Goal: Information Seeking & Learning: Learn about a topic

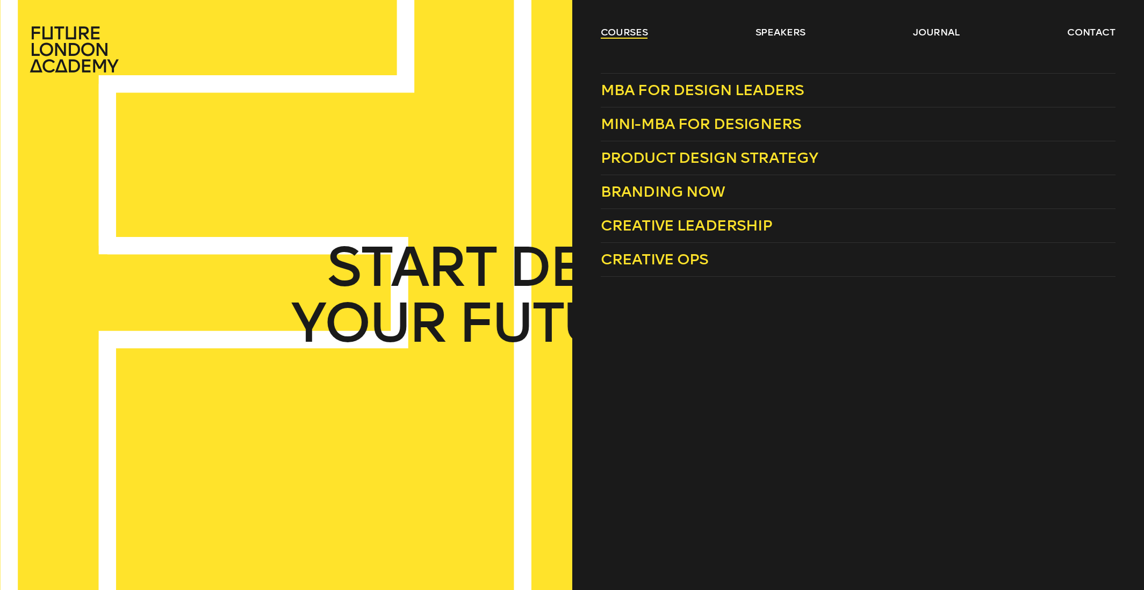
click at [616, 33] on link "courses" at bounding box center [624, 32] width 47 height 13
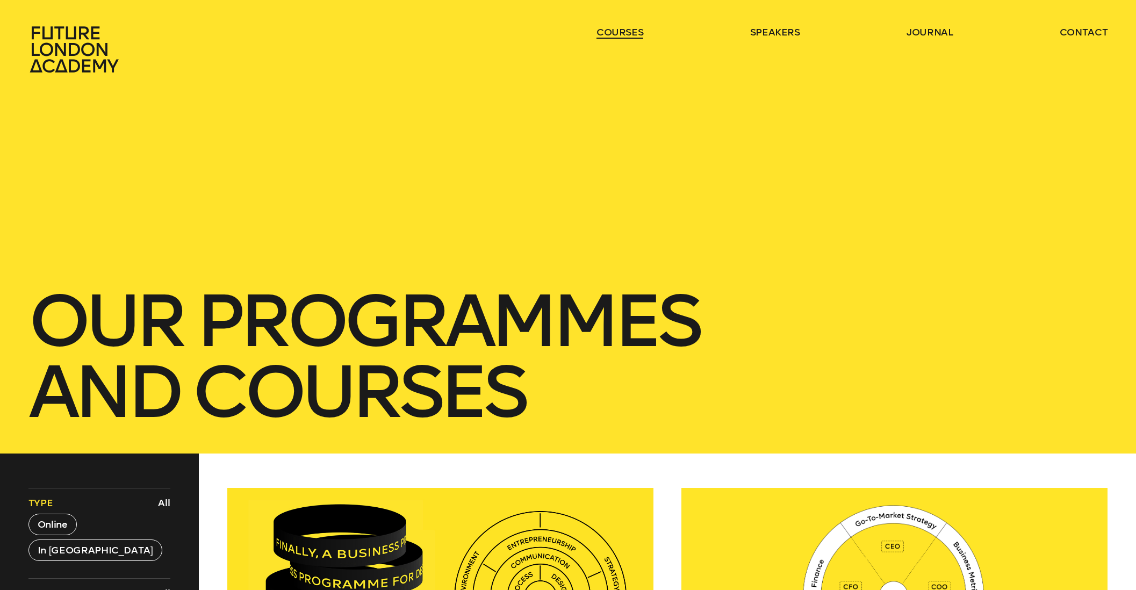
click at [616, 33] on link "courses" at bounding box center [619, 32] width 47 height 13
click at [630, 32] on link "courses" at bounding box center [619, 32] width 47 height 13
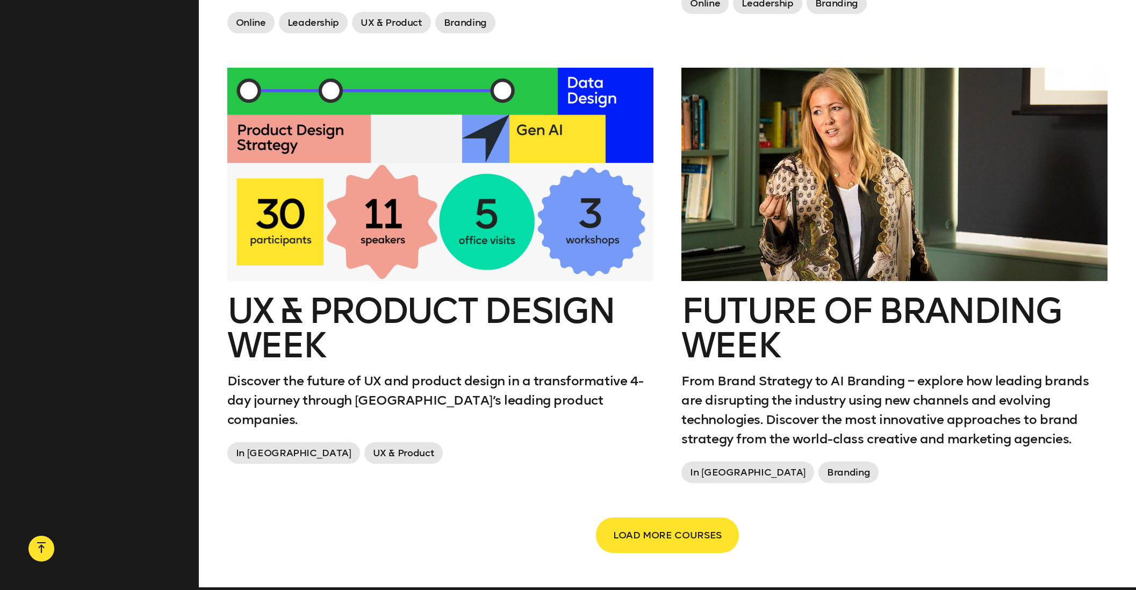
scroll to position [1721, 0]
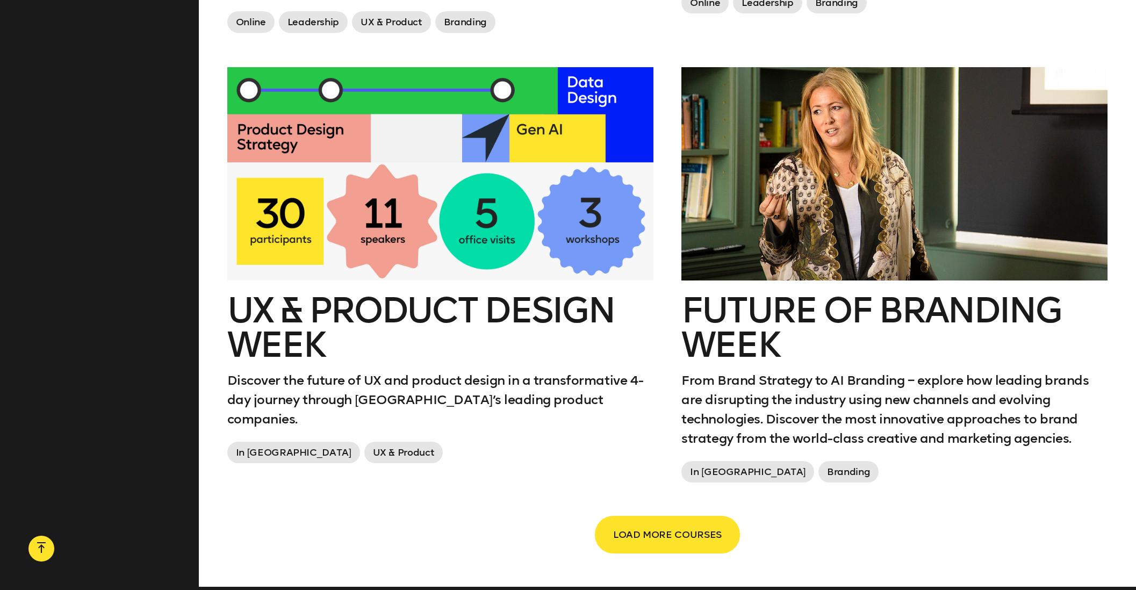
click at [709, 534] on span "LOAD MORE COURSES" at bounding box center [667, 534] width 109 height 20
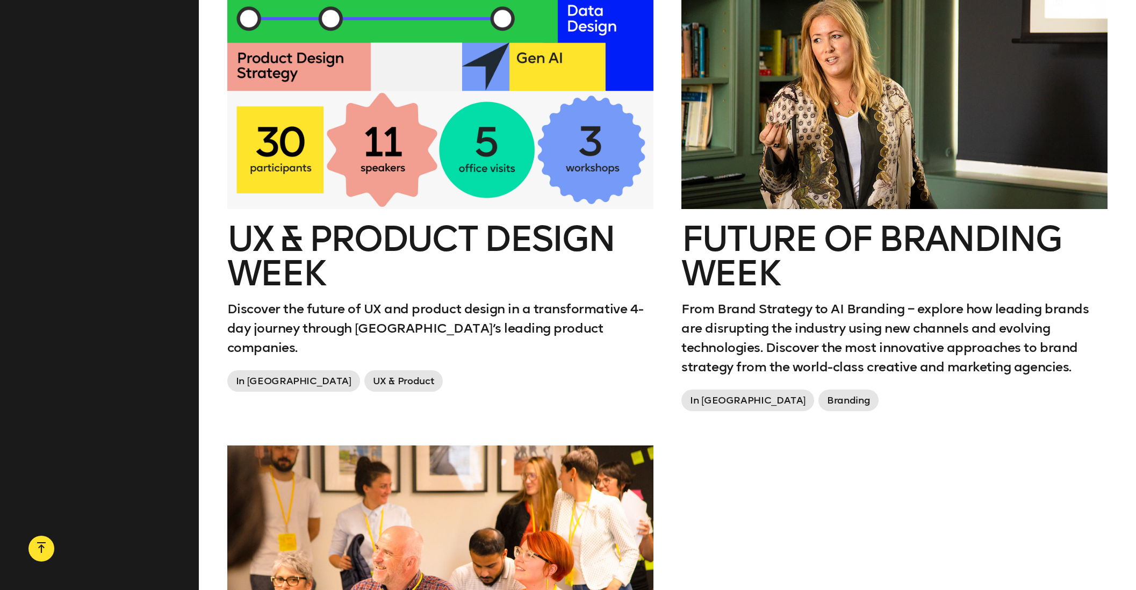
scroll to position [1797, 0]
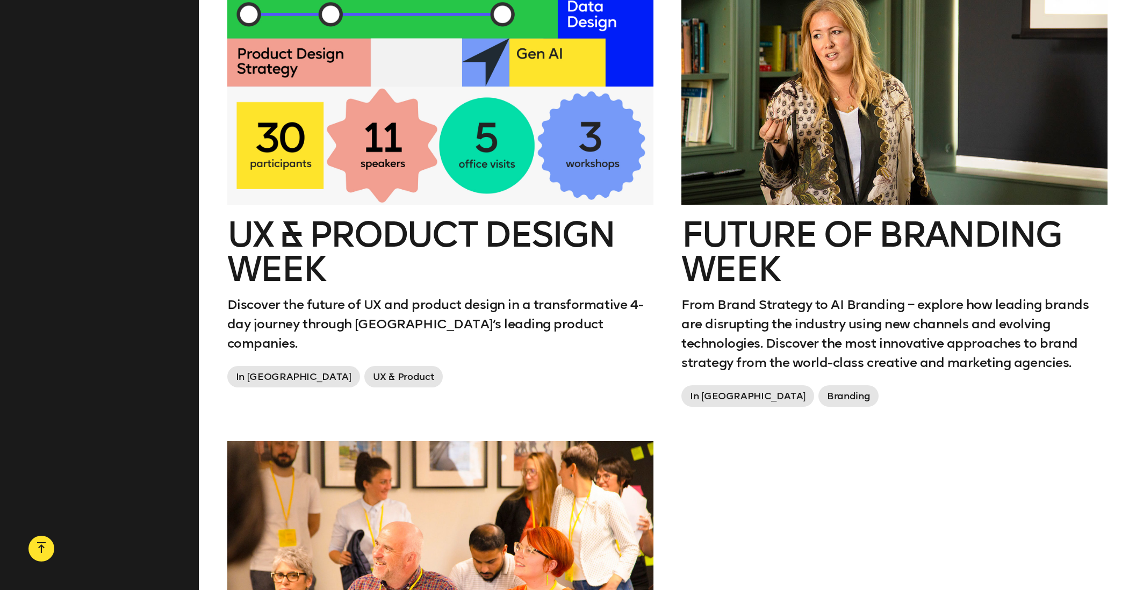
click at [858, 218] on h2 "Future of branding week" at bounding box center [894, 252] width 426 height 69
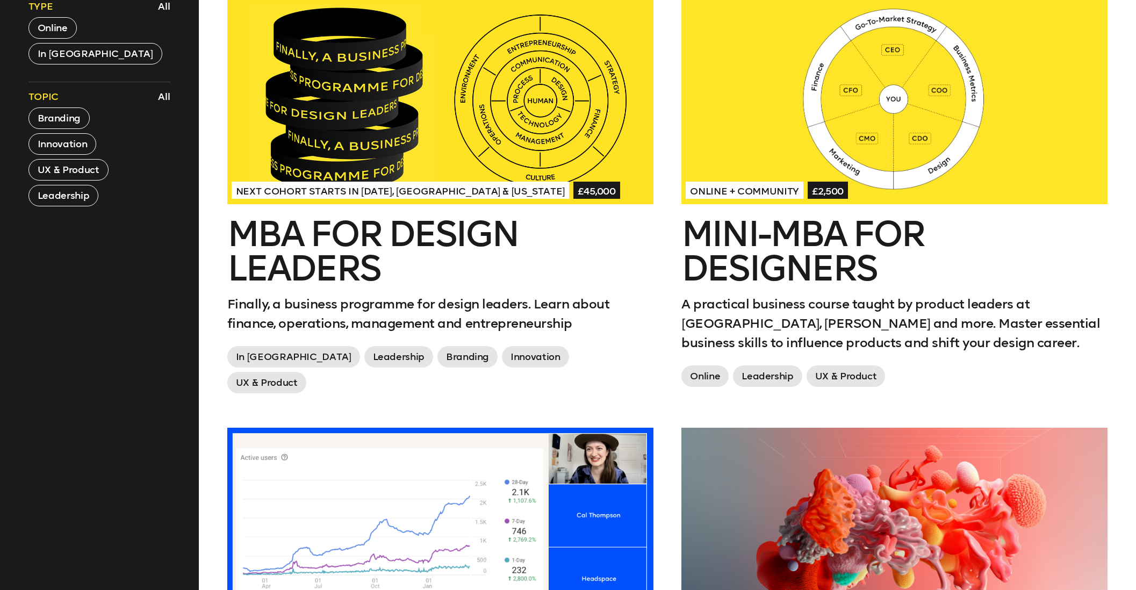
scroll to position [495, 0]
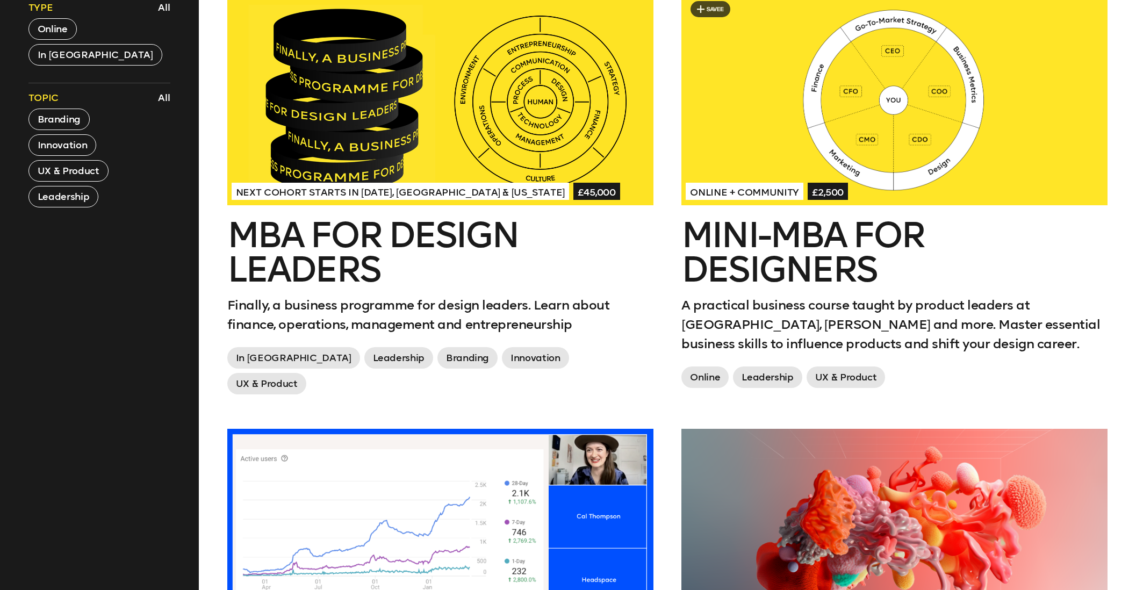
click at [1001, 139] on div at bounding box center [894, 98] width 426 height 213
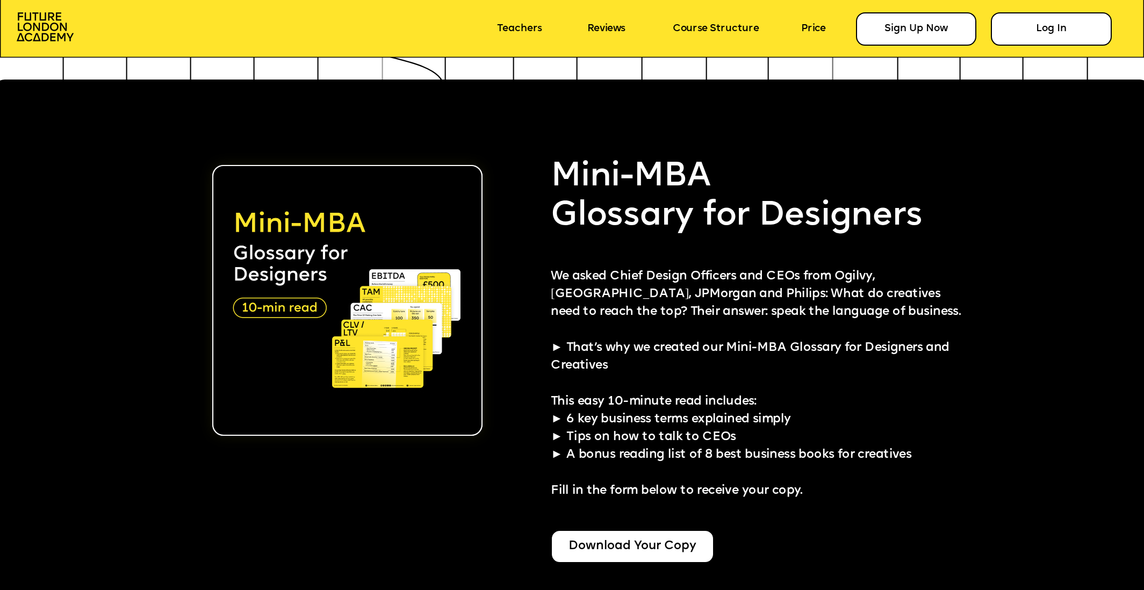
scroll to position [2886, 0]
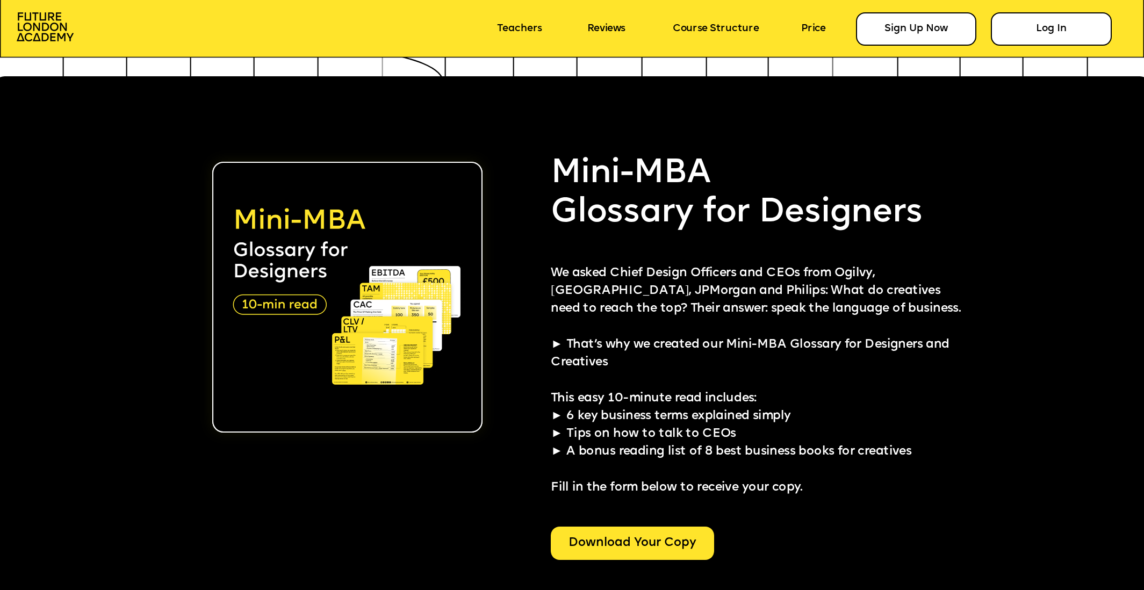
click at [678, 544] on div "Download Your Copy" at bounding box center [632, 542] width 163 height 33
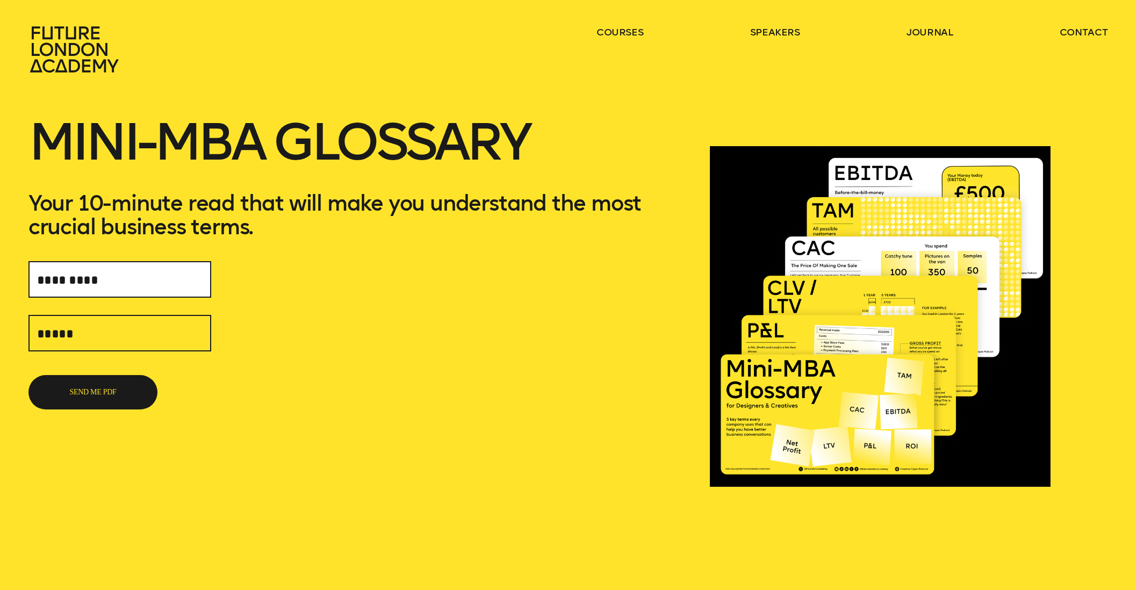
click at [122, 272] on input "text" at bounding box center [119, 279] width 183 height 37
type input "**********"
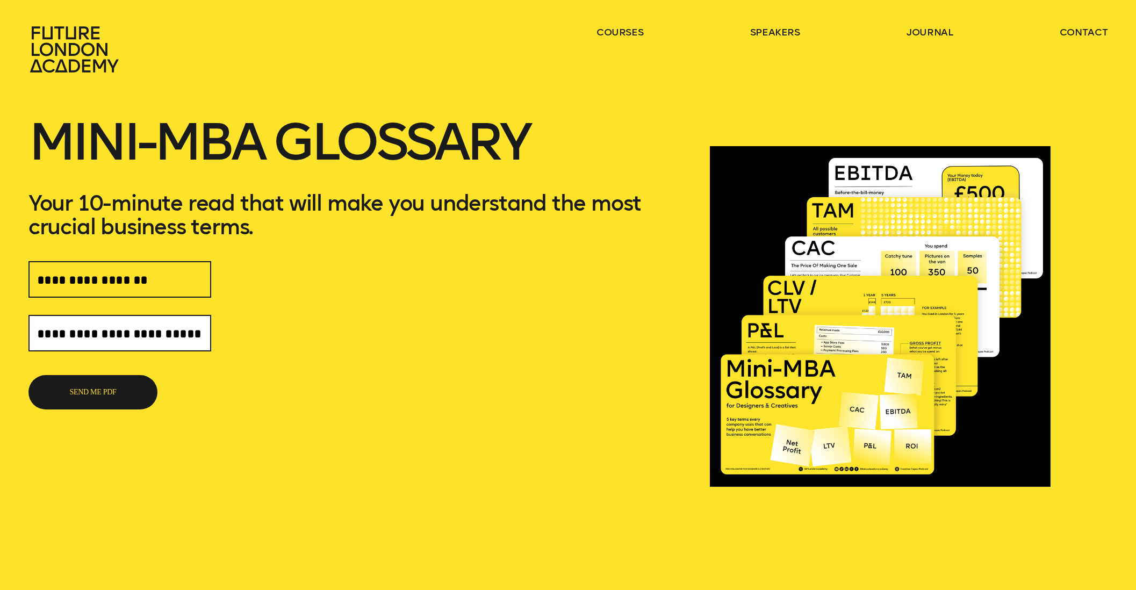
scroll to position [0, 6]
type input "**********"
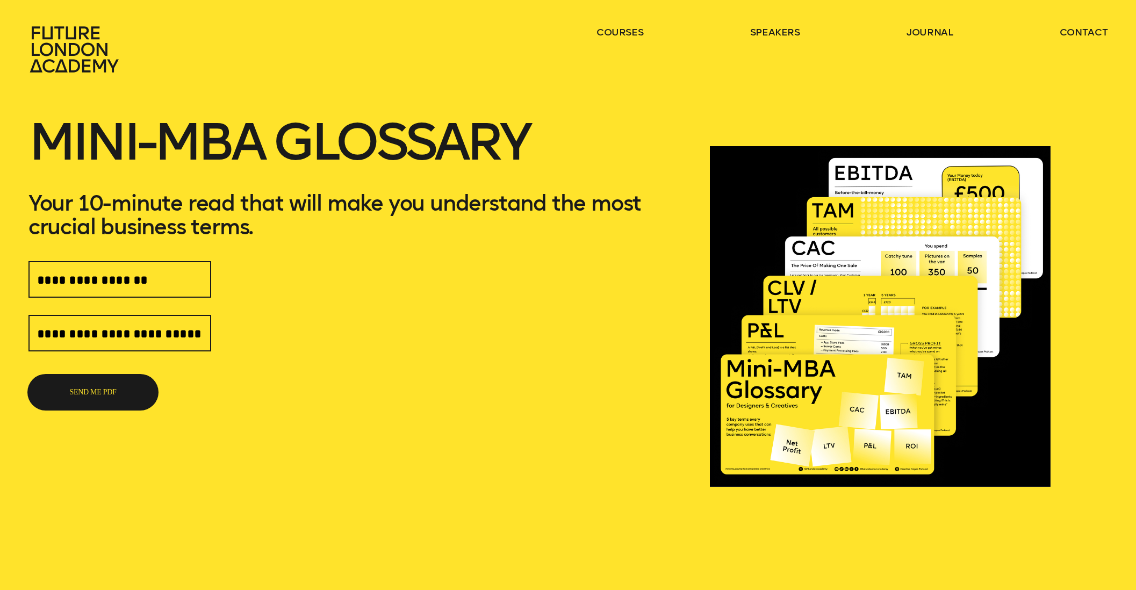
scroll to position [0, 0]
click at [104, 398] on button "SEND ME PDF" at bounding box center [92, 392] width 129 height 34
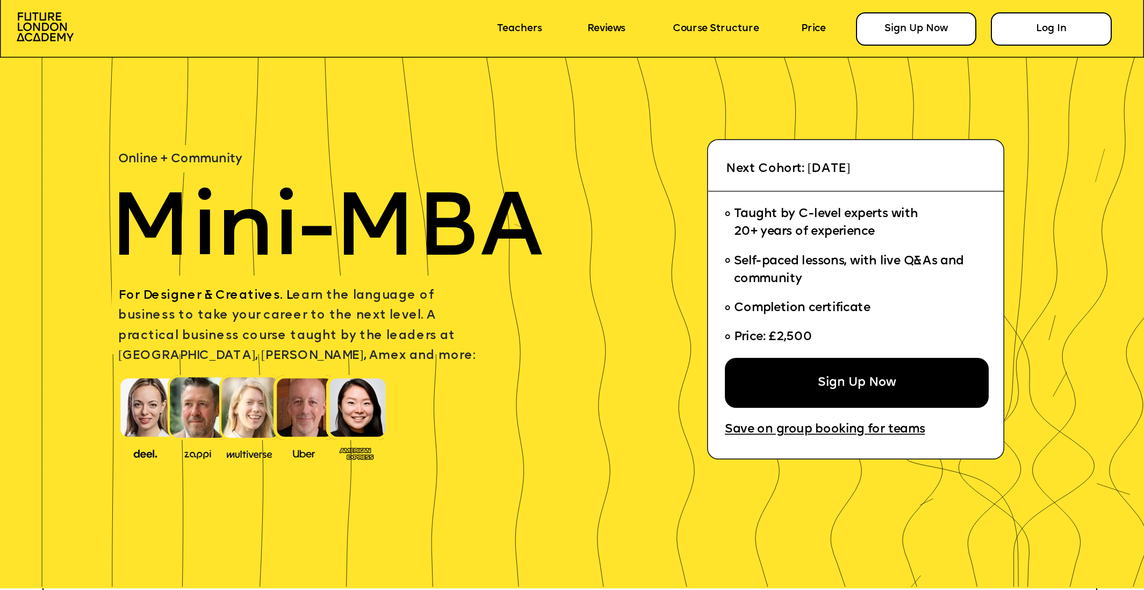
scroll to position [46, 0]
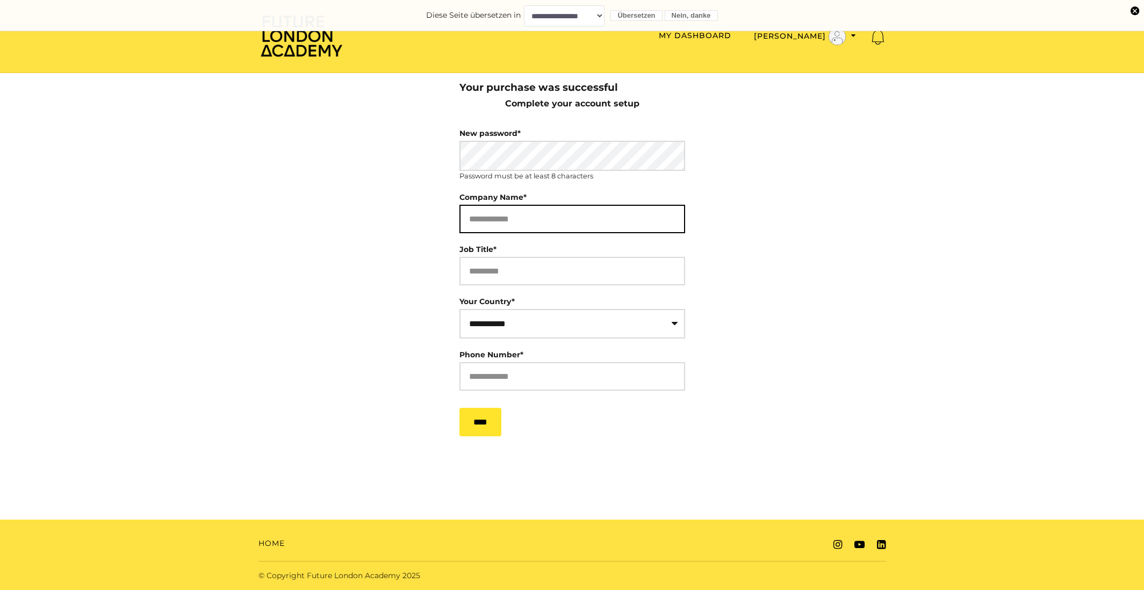
click at [554, 221] on input "Company Name*" at bounding box center [572, 219] width 226 height 28
type input "**********"
select select "**"
type input "**********"
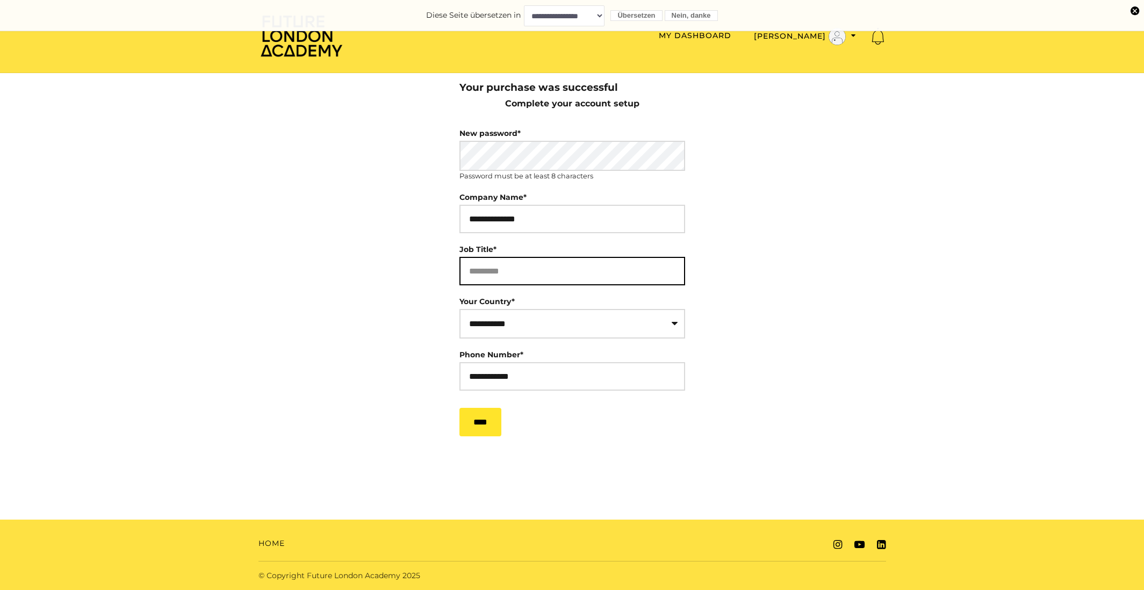
click at [530, 278] on input "Job Title*" at bounding box center [572, 271] width 226 height 28
type input "**********"
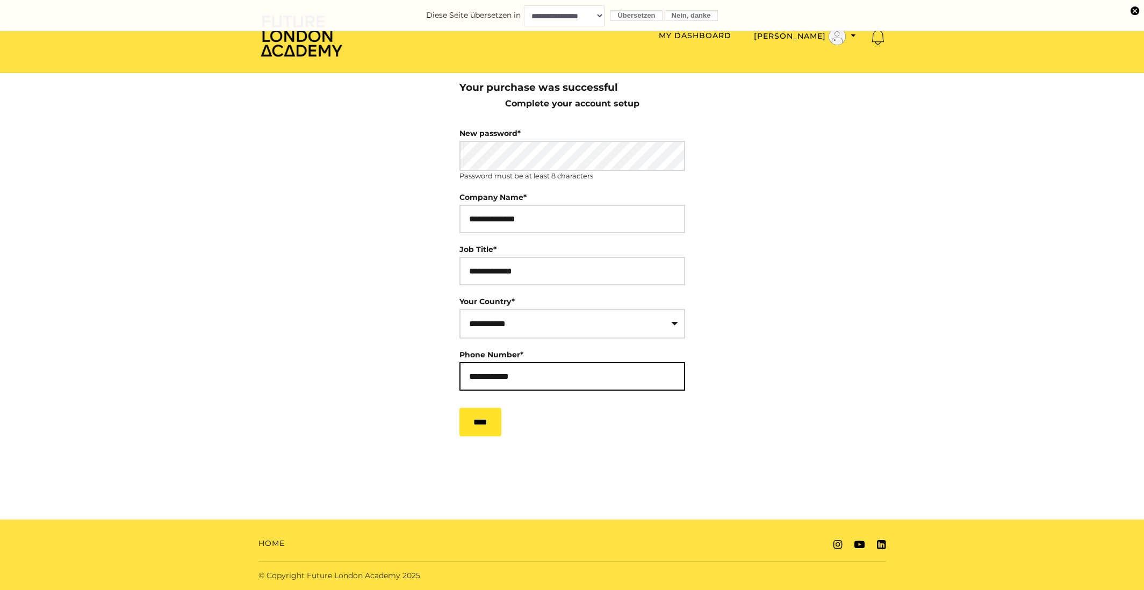
click at [559, 377] on input "**********" at bounding box center [572, 376] width 226 height 28
drag, startPoint x: 474, startPoint y: 382, endPoint x: 463, endPoint y: 382, distance: 10.7
click at [463, 382] on input "**********" at bounding box center [572, 376] width 226 height 28
type input "**********"
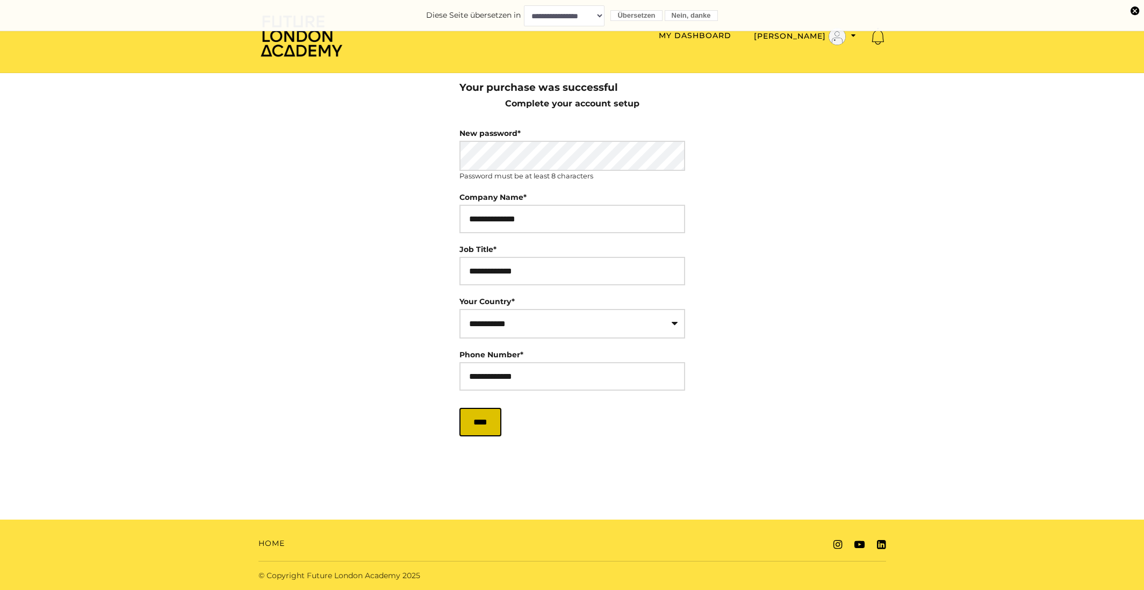
click at [486, 424] on input "****" at bounding box center [480, 422] width 42 height 28
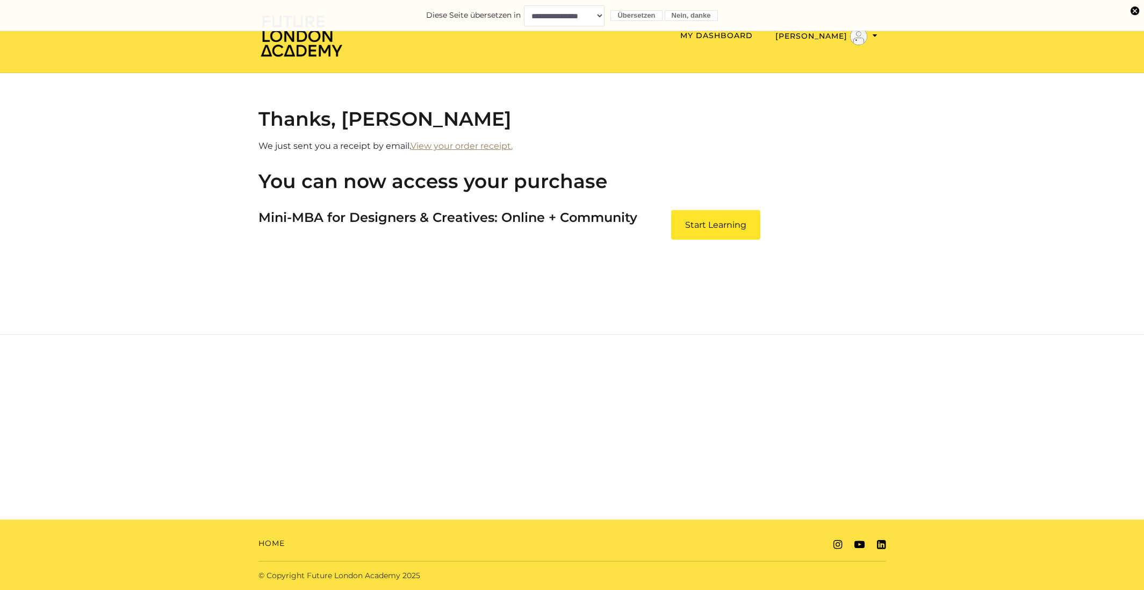
click at [495, 148] on link "View your order receipt." at bounding box center [461, 146] width 102 height 10
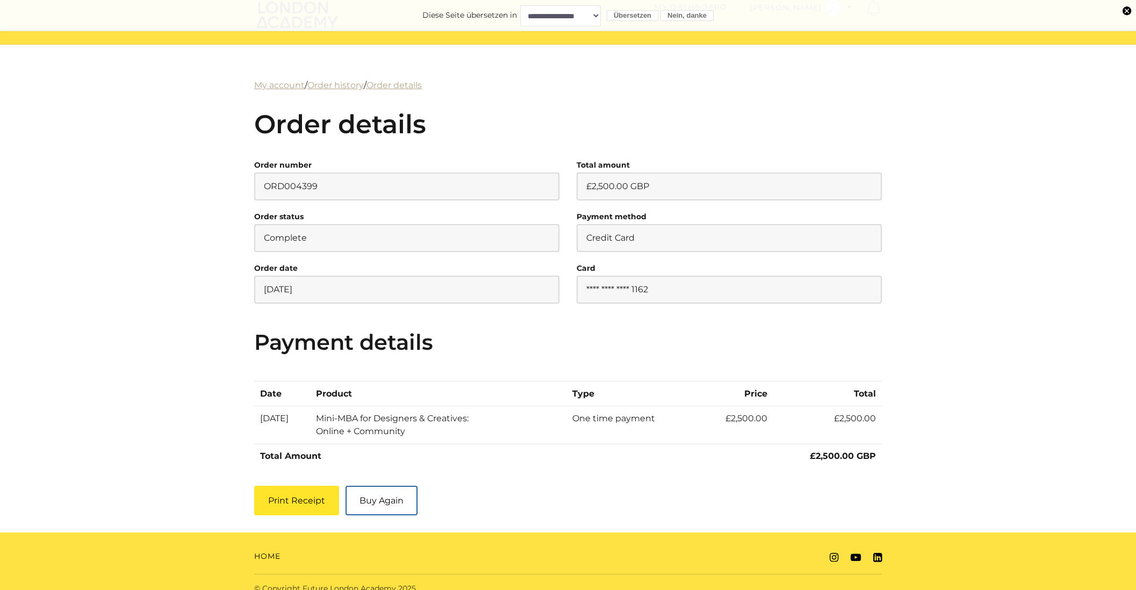
scroll to position [41, 0]
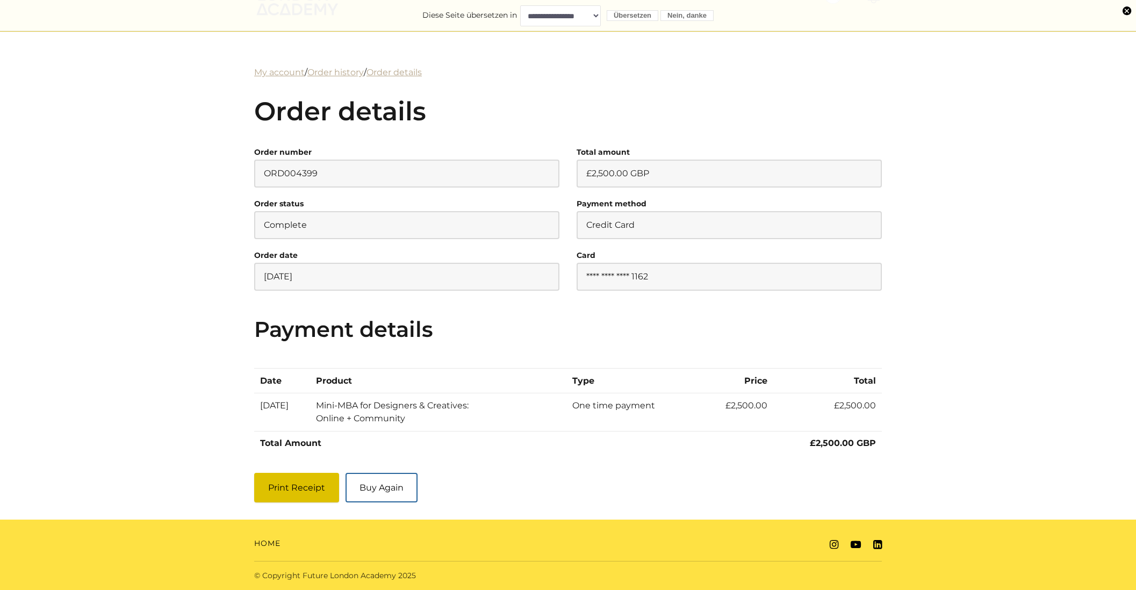
click at [317, 493] on button "Print Receipt" at bounding box center [296, 488] width 85 height 30
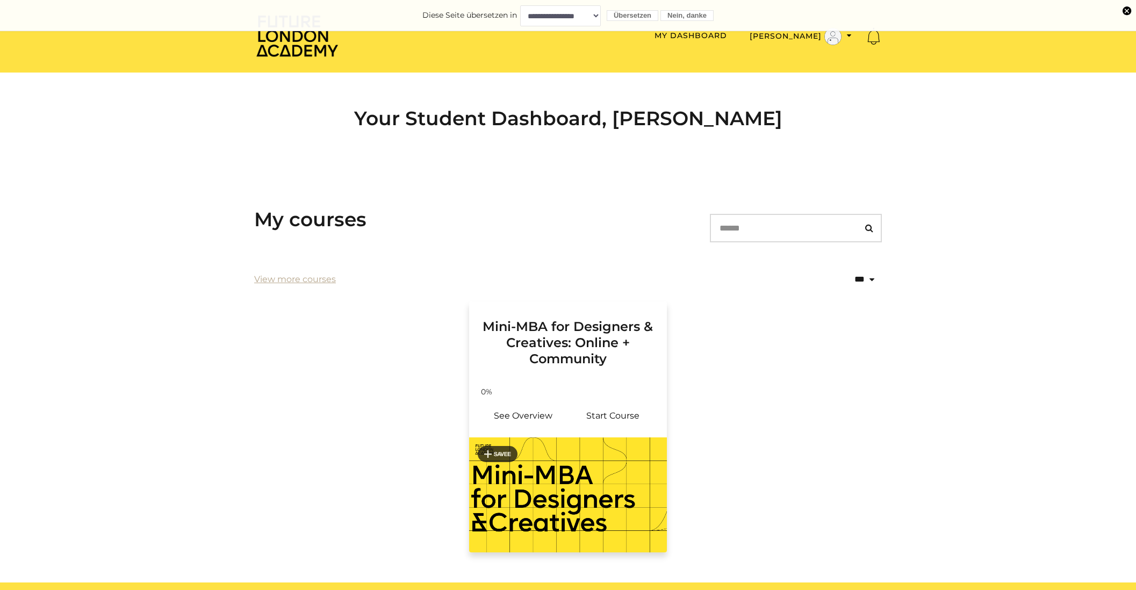
scroll to position [62, 0]
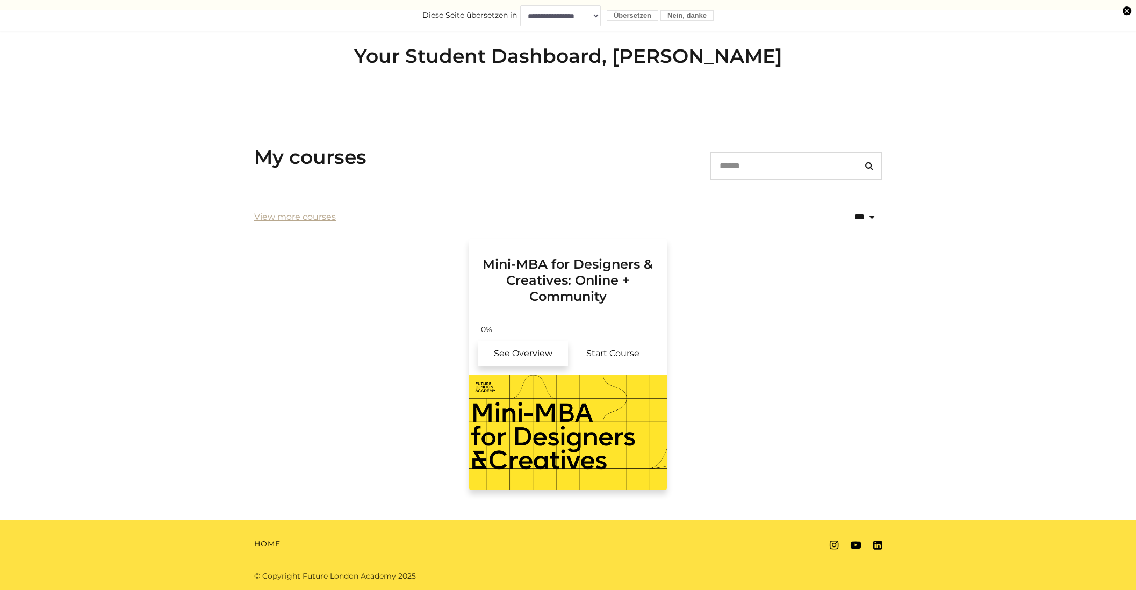
click at [535, 355] on link "See Overview" at bounding box center [523, 354] width 90 height 26
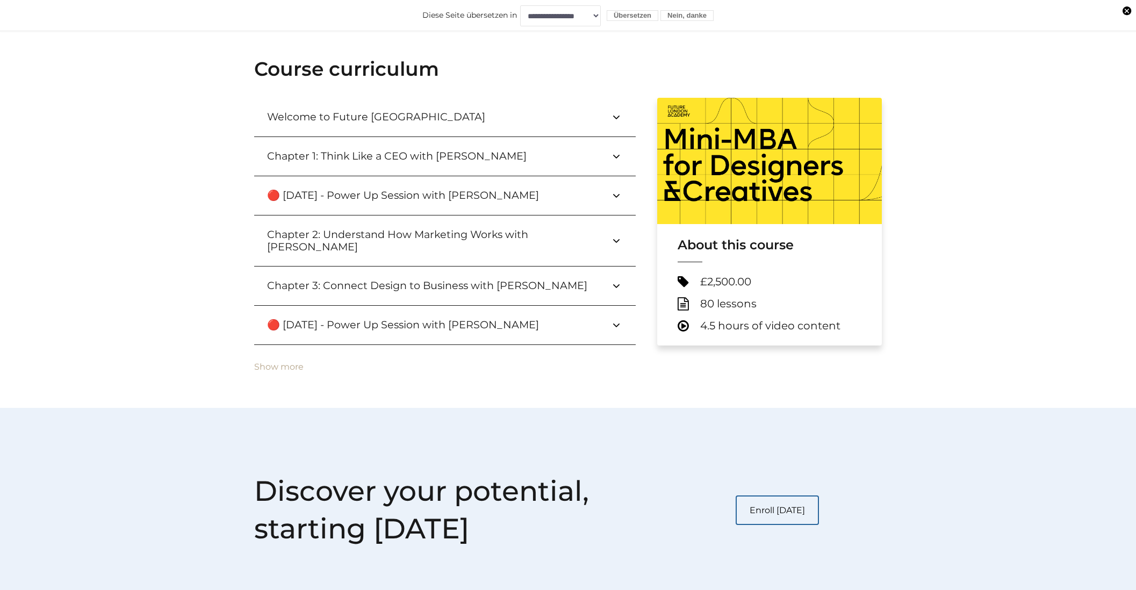
scroll to position [359, 0]
click at [284, 361] on button "Show more" at bounding box center [278, 366] width 49 height 10
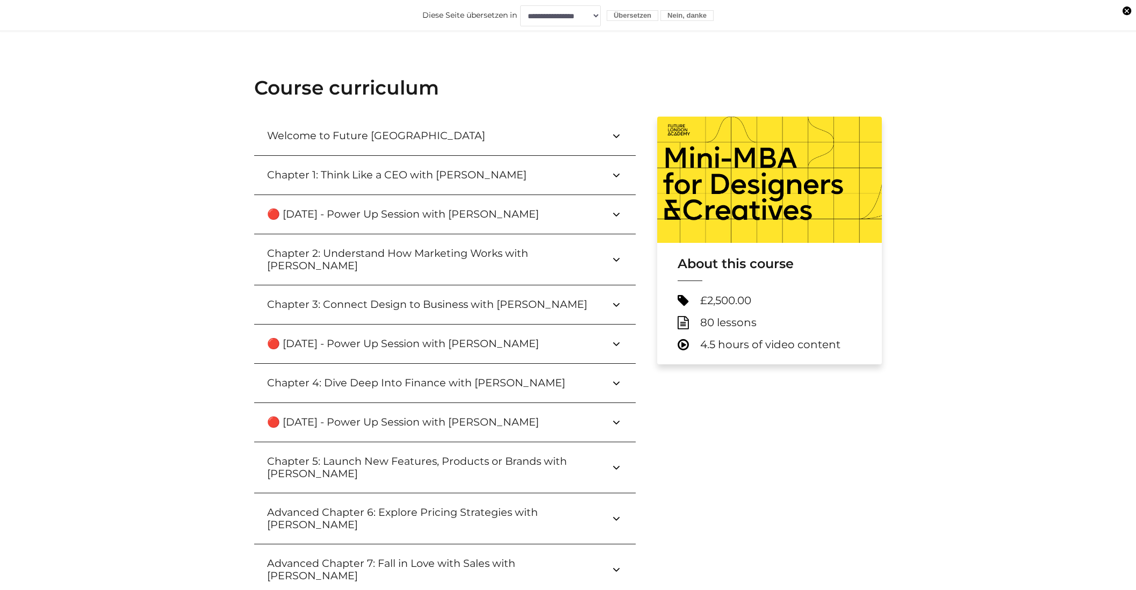
scroll to position [337, 0]
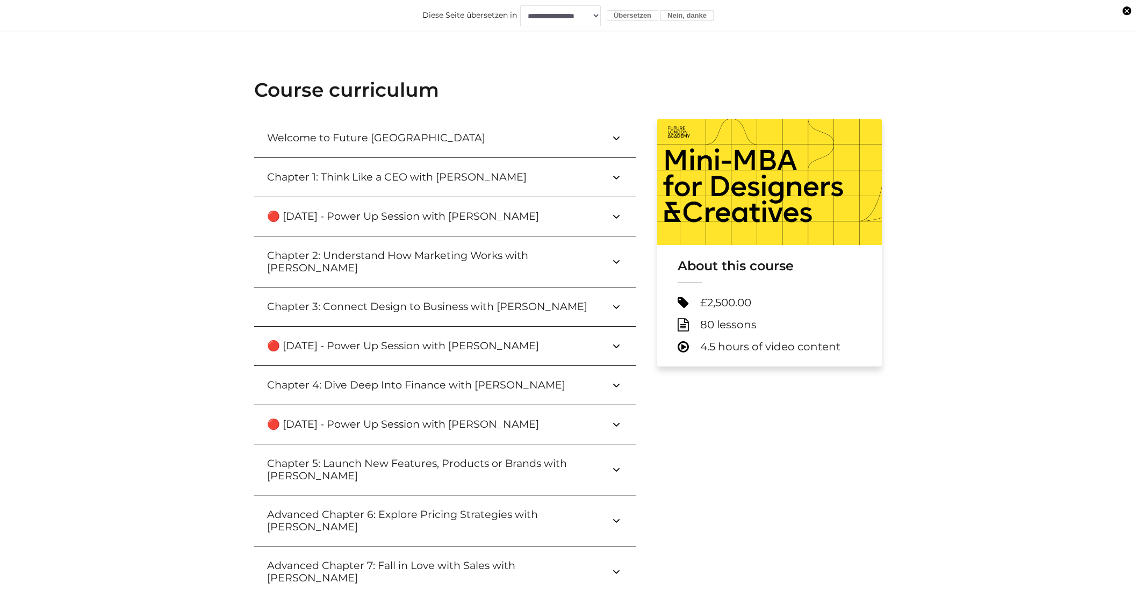
click at [445, 137] on h3 "Welcome to Future [GEOGRAPHIC_DATA]" at bounding box center [384, 138] width 235 height 12
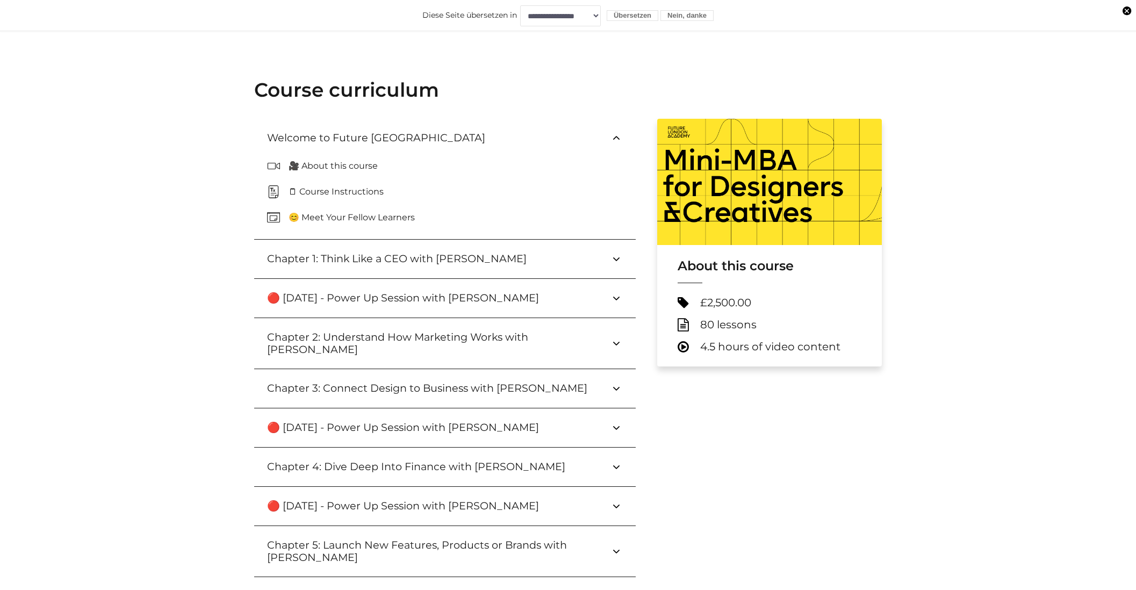
click at [445, 137] on h3 "Welcome to Future London Academy" at bounding box center [384, 138] width 235 height 12
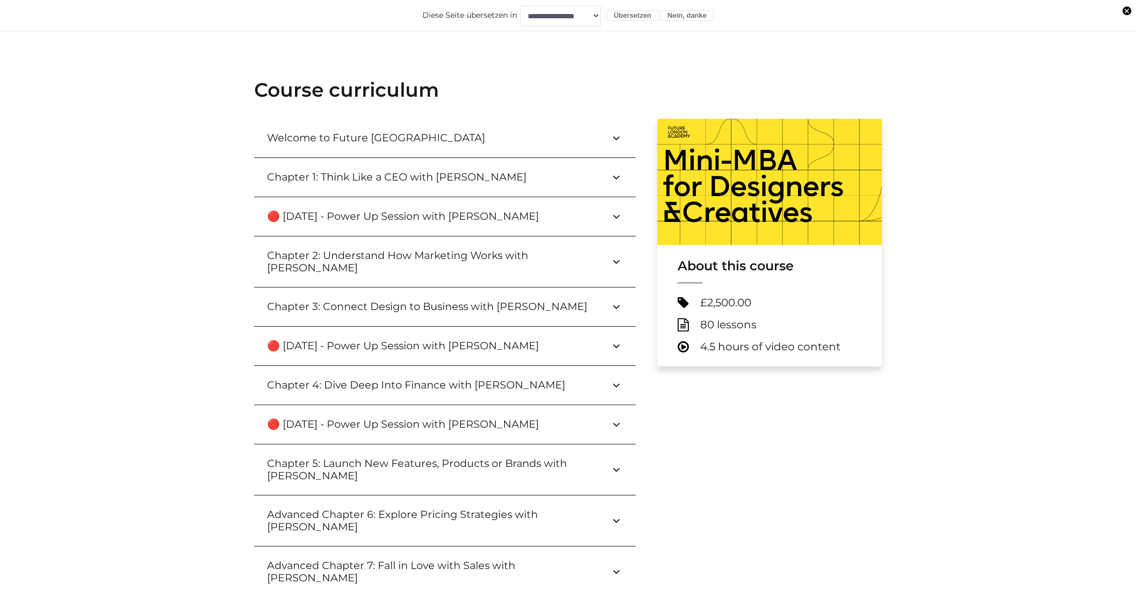
click at [415, 138] on h3 "Welcome to Future London Academy" at bounding box center [384, 138] width 235 height 12
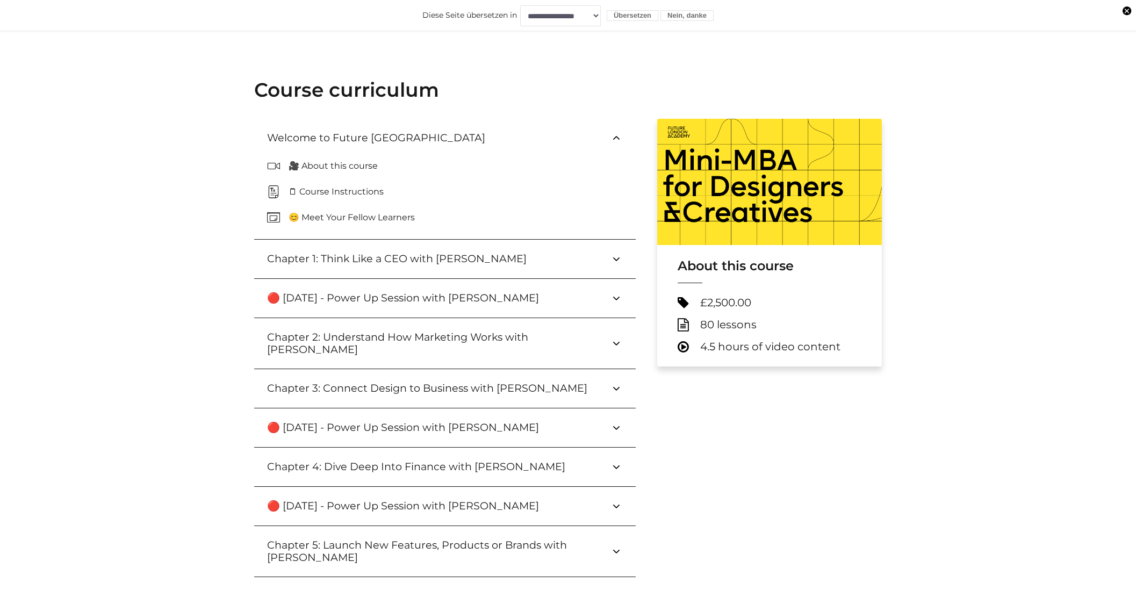
click at [348, 190] on p "🗒 Course Instructions" at bounding box center [340, 191] width 104 height 13
click at [420, 184] on span "🗒 Course Instructions" at bounding box center [445, 191] width 356 height 17
drag, startPoint x: 357, startPoint y: 169, endPoint x: 447, endPoint y: 140, distance: 94.6
click at [358, 168] on p "🎥 About this course" at bounding box center [337, 166] width 98 height 13
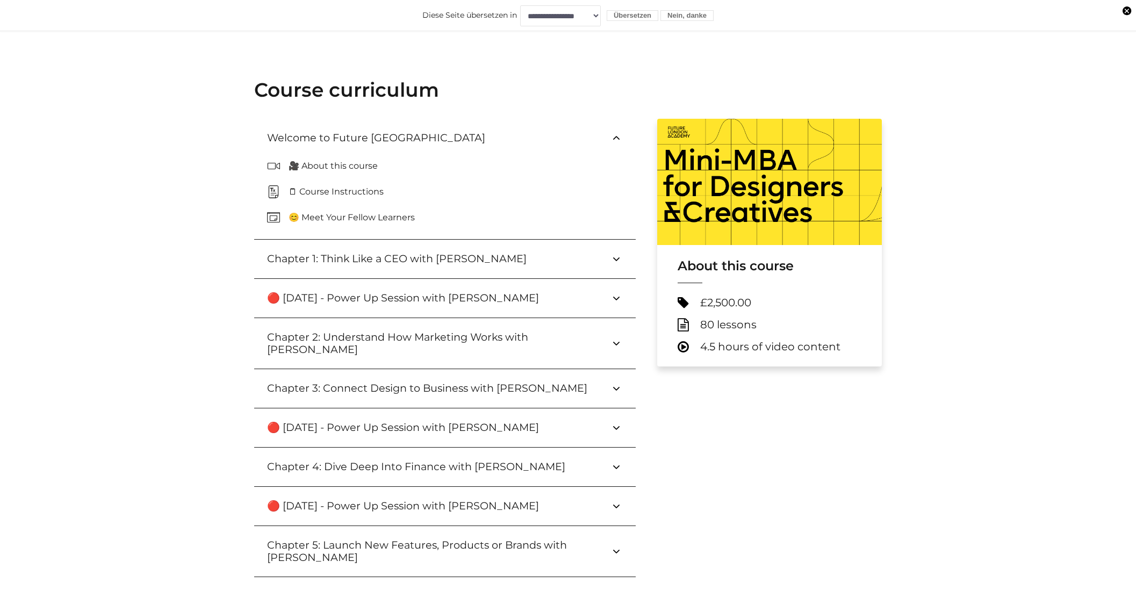
click at [617, 259] on icon at bounding box center [616, 258] width 13 height 13
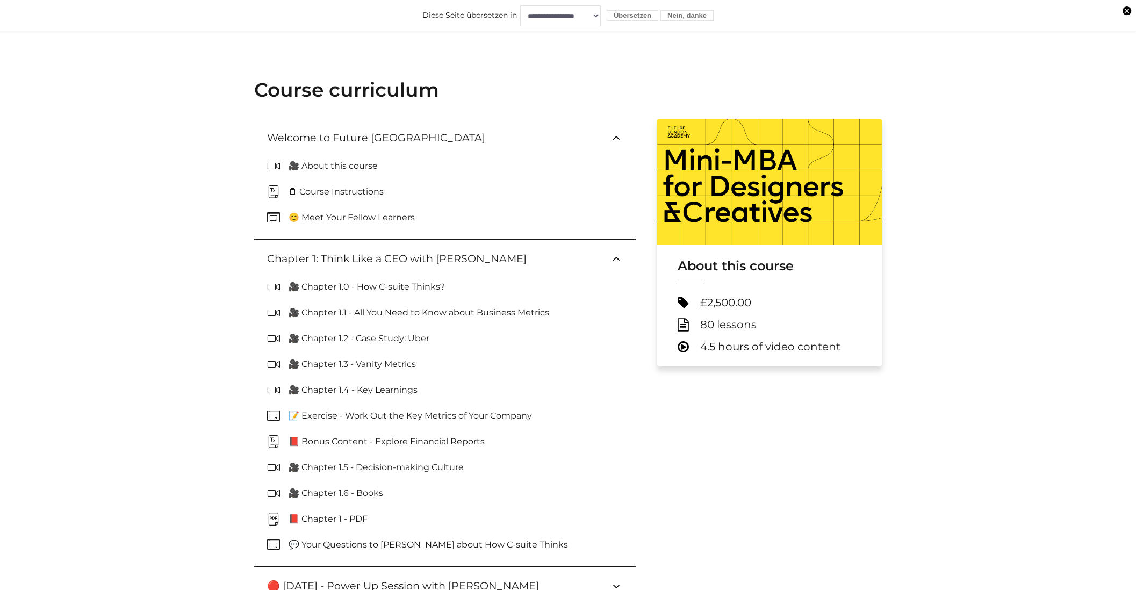
click at [617, 259] on icon at bounding box center [616, 258] width 13 height 13
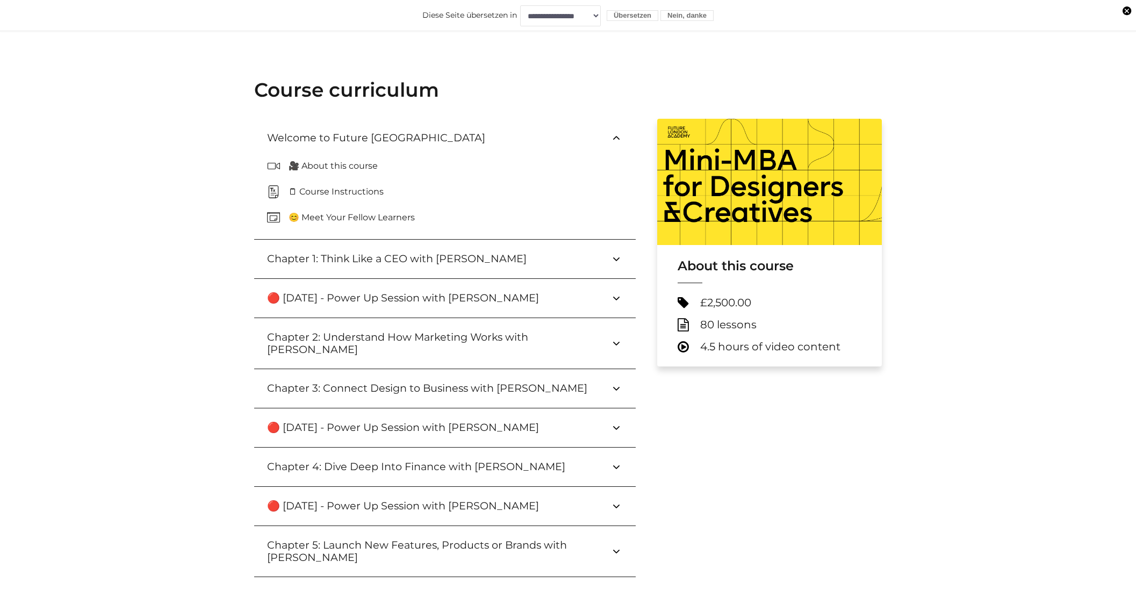
click at [617, 135] on icon at bounding box center [616, 138] width 13 height 13
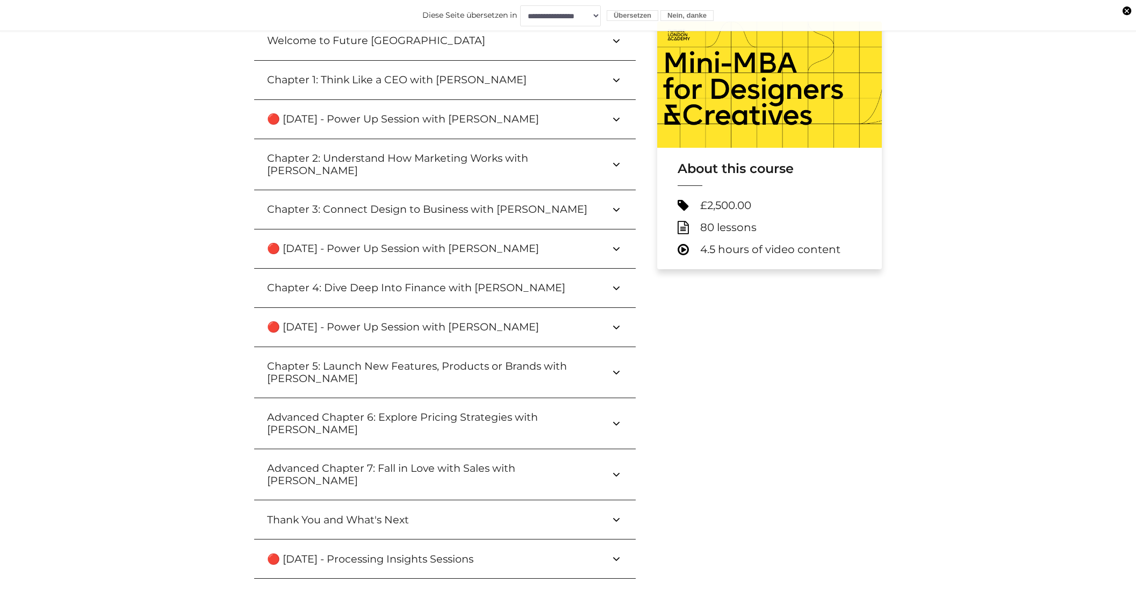
scroll to position [490, 0]
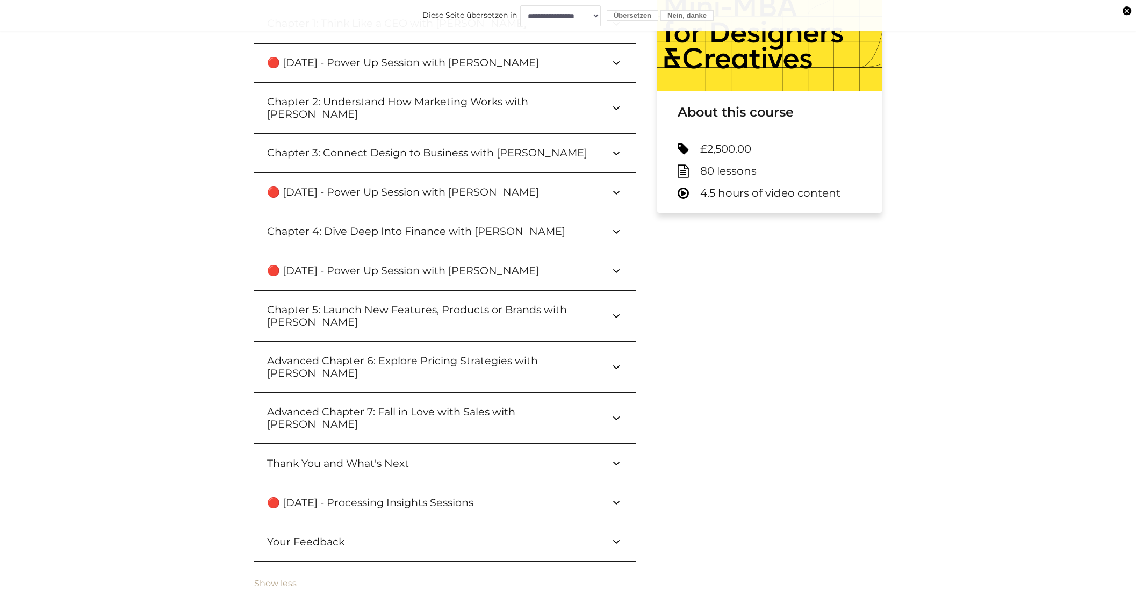
click at [618, 63] on icon at bounding box center [616, 62] width 13 height 13
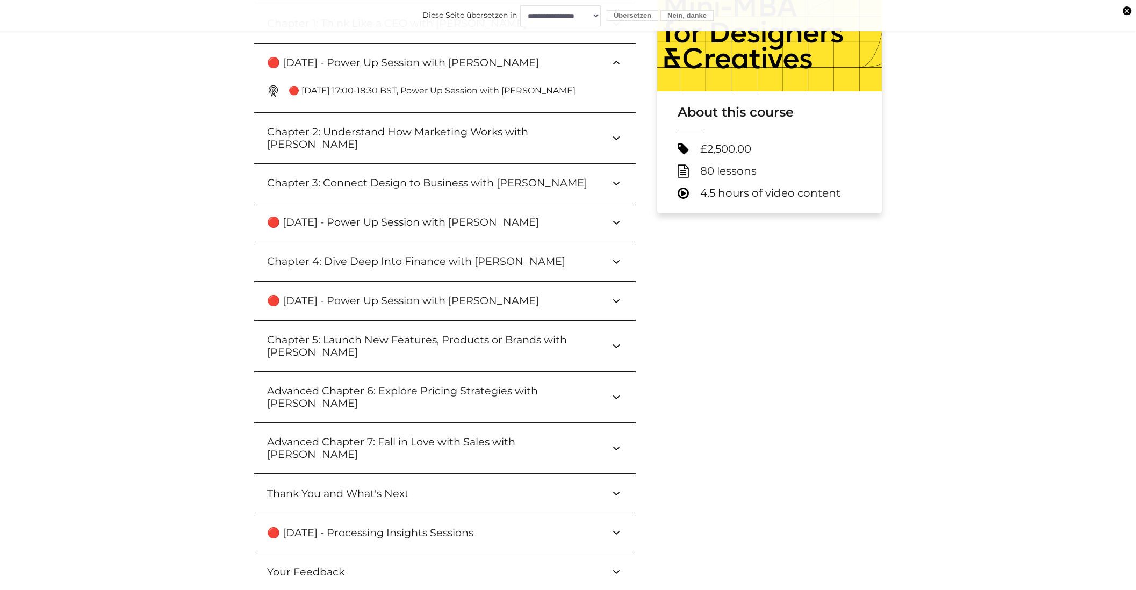
click at [271, 90] on icon at bounding box center [277, 90] width 21 height 13
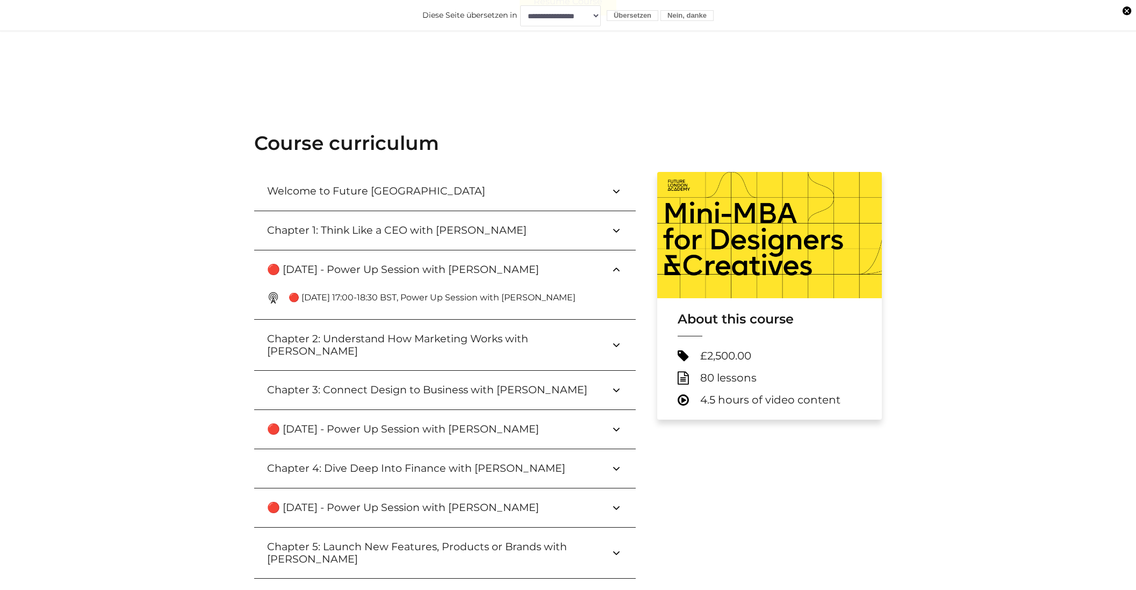
scroll to position [301, 0]
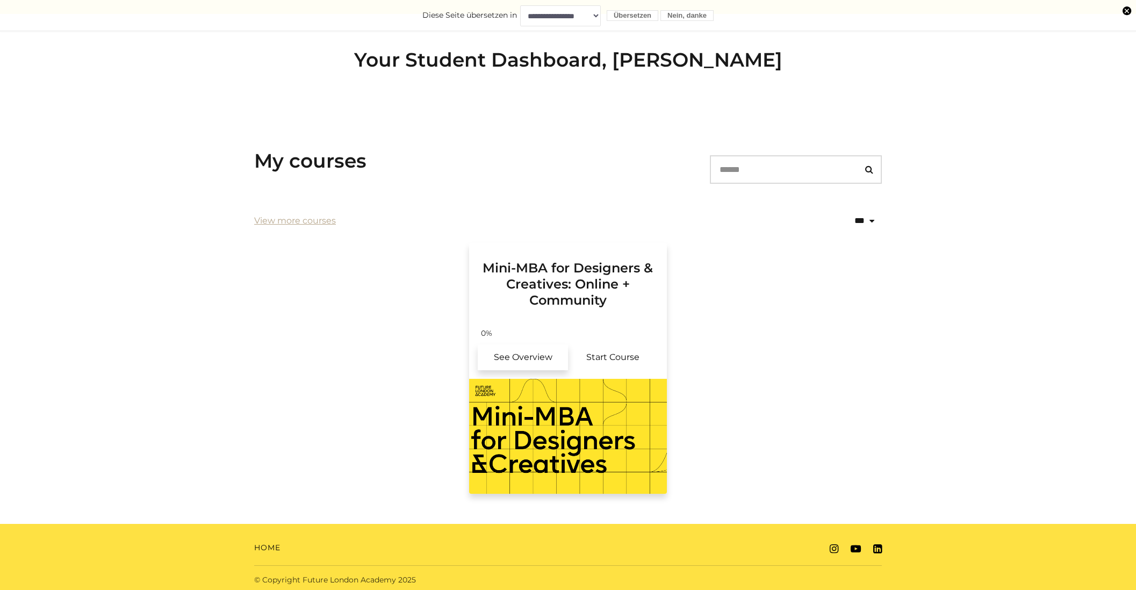
click at [525, 358] on link "See Overview" at bounding box center [523, 357] width 90 height 26
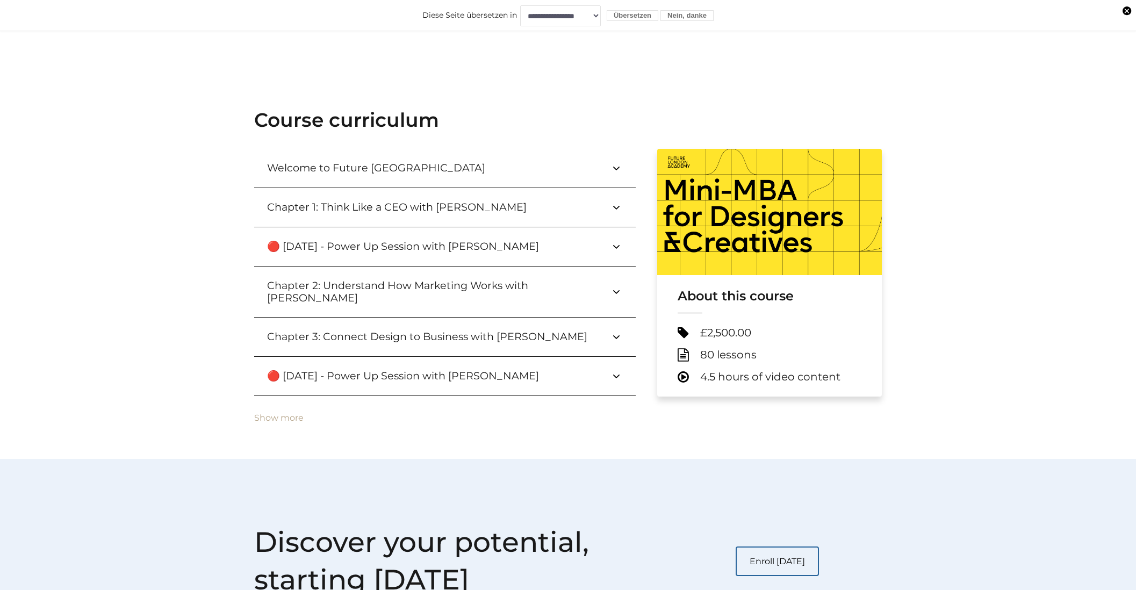
scroll to position [438, 0]
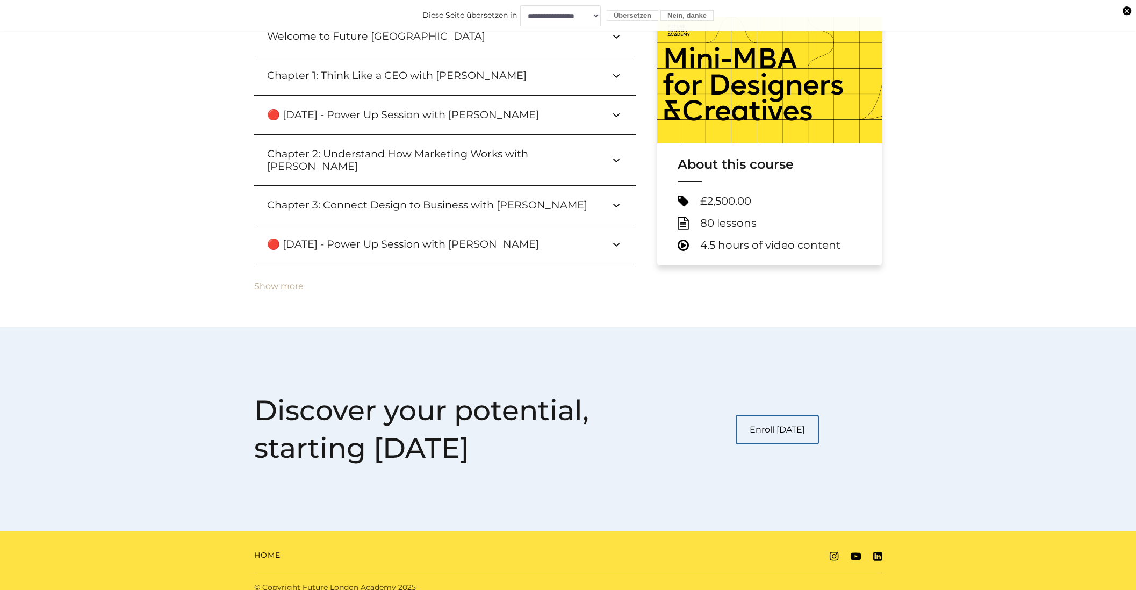
click at [519, 113] on h3 "🔴 [DATE] - Power Up Session with [PERSON_NAME]" at bounding box center [411, 115] width 289 height 12
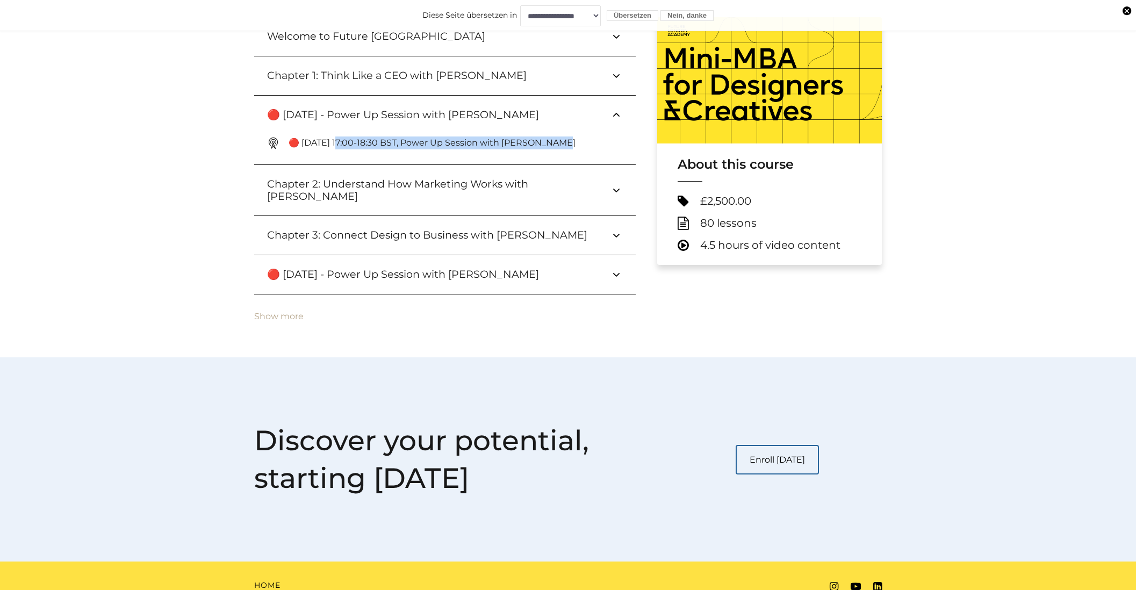
drag, startPoint x: 342, startPoint y: 139, endPoint x: 557, endPoint y: 146, distance: 215.0
click at [557, 146] on p "🔴 [DATE] 17:00-18:30 BST, Power Up Session with [PERSON_NAME]" at bounding box center [435, 142] width 295 height 13
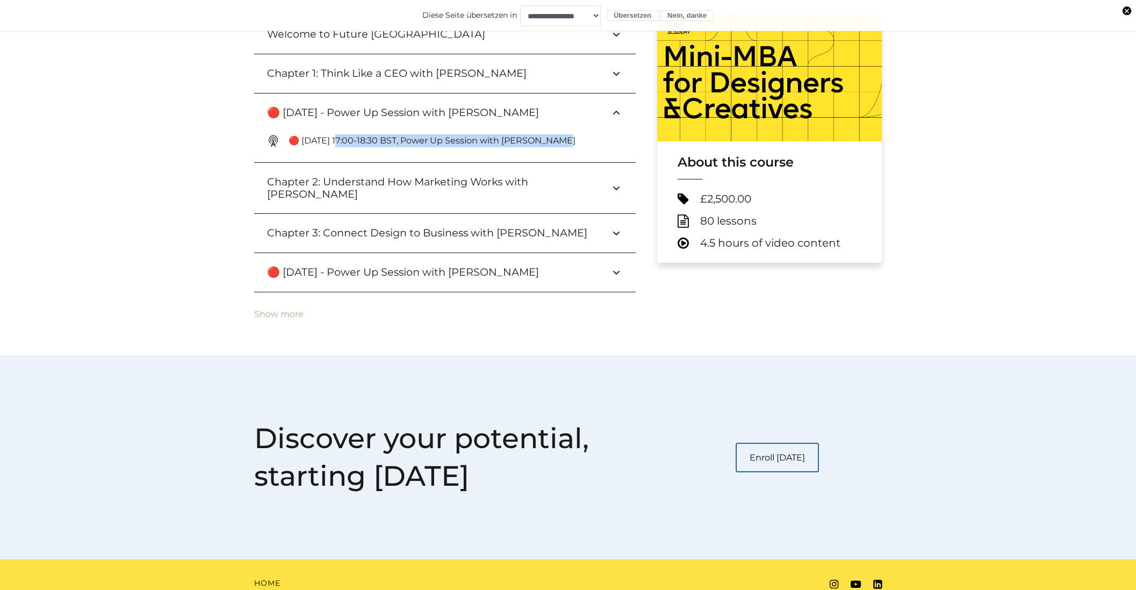
scroll to position [442, 0]
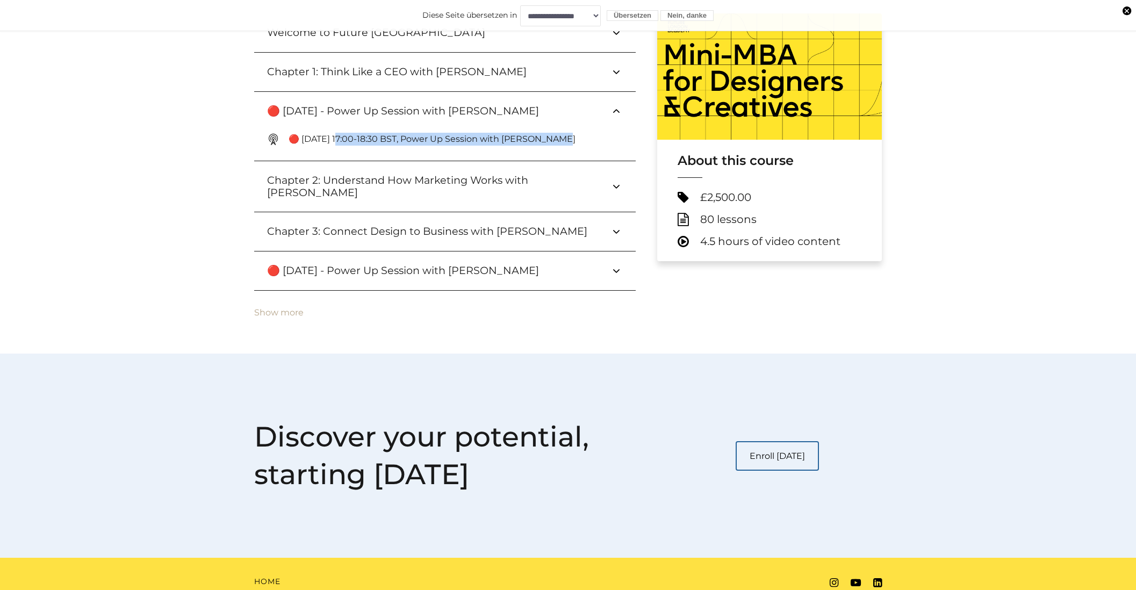
copy p "7:00-18:30 BST, Power Up Session with [PERSON_NAME]"
click at [381, 264] on h3 "🔴 [DATE] - Power Up Session with [PERSON_NAME]" at bounding box center [411, 270] width 289 height 12
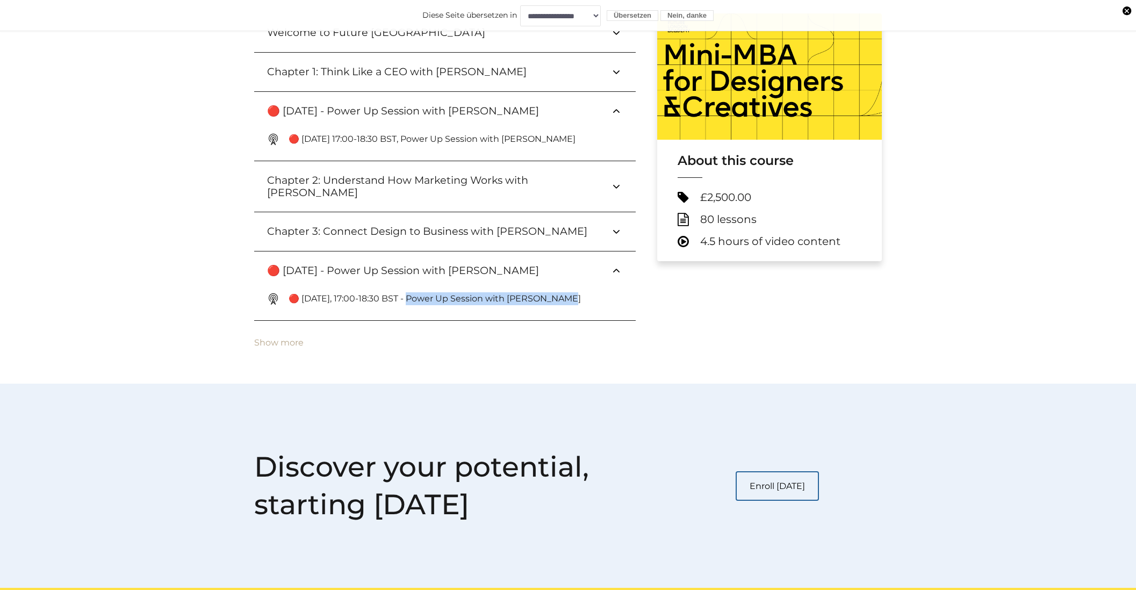
drag, startPoint x: 411, startPoint y: 288, endPoint x: 560, endPoint y: 284, distance: 148.9
click at [560, 292] on p "🔴 [DATE], 17:00-18:30 BST - Power Up Session with [PERSON_NAME]" at bounding box center [438, 298] width 301 height 13
copy p "ower Up Session with [PERSON_NAME]"
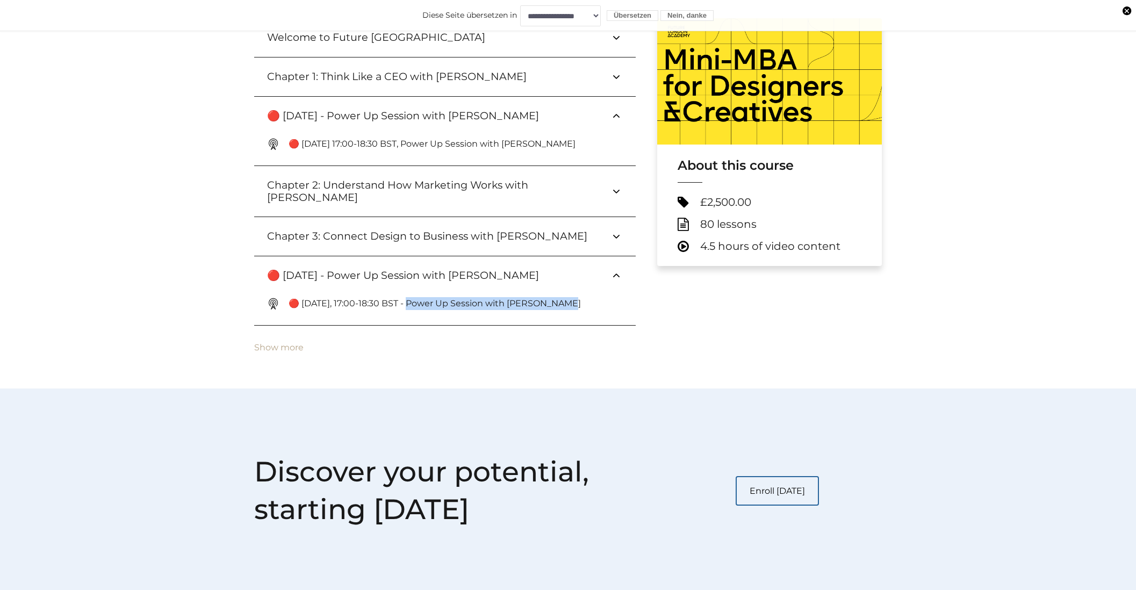
scroll to position [438, 0]
click at [291, 342] on button "Show more" at bounding box center [278, 347] width 49 height 10
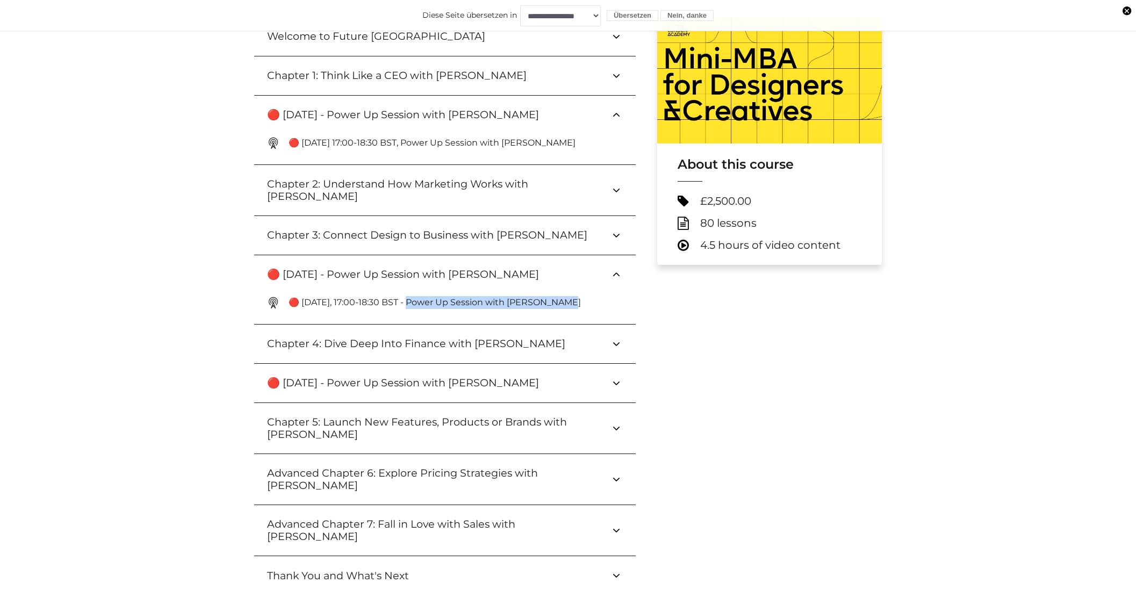
drag, startPoint x: 502, startPoint y: 372, endPoint x: 374, endPoint y: 372, distance: 127.3
click at [385, 377] on h3 "🔴 [DATE] - Power Up Session with [PERSON_NAME]" at bounding box center [411, 383] width 289 height 12
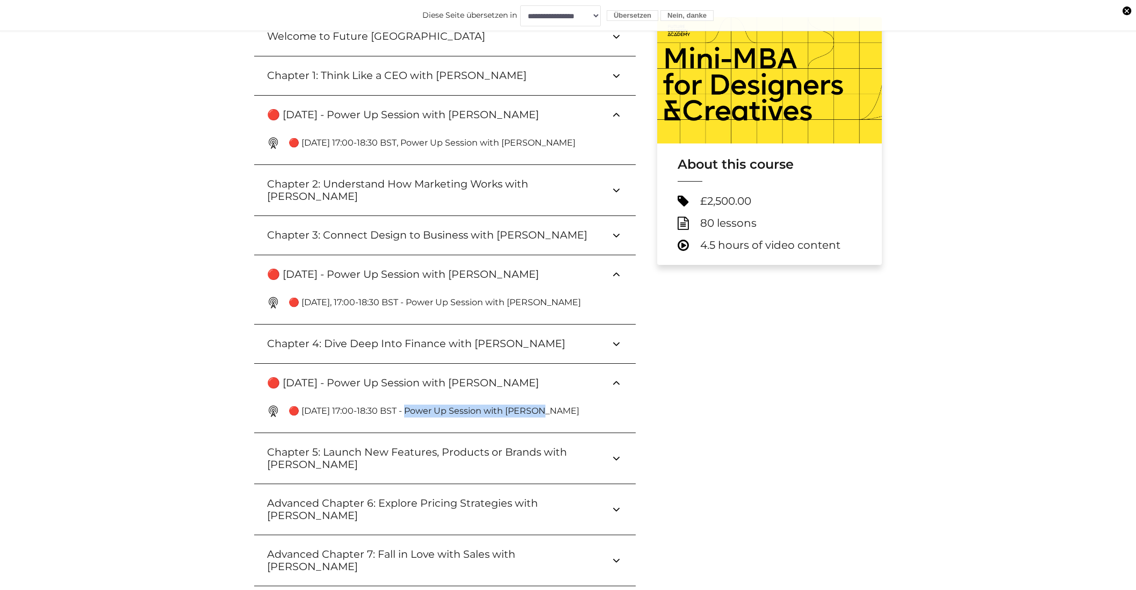
drag, startPoint x: 526, startPoint y: 400, endPoint x: 398, endPoint y: 398, distance: 127.9
click at [398, 405] on p "🔴 [DATE] 17:00-18:30 BST - Power Up Session with [PERSON_NAME]" at bounding box center [437, 411] width 299 height 13
copy p "ower Up Session with [PERSON_NAME]"
click at [536, 405] on p "🔴 [DATE] 17:00-18:30 BST - Power Up Session with [PERSON_NAME]" at bounding box center [437, 411] width 299 height 13
drag, startPoint x: 532, startPoint y: 399, endPoint x: 399, endPoint y: 402, distance: 133.8
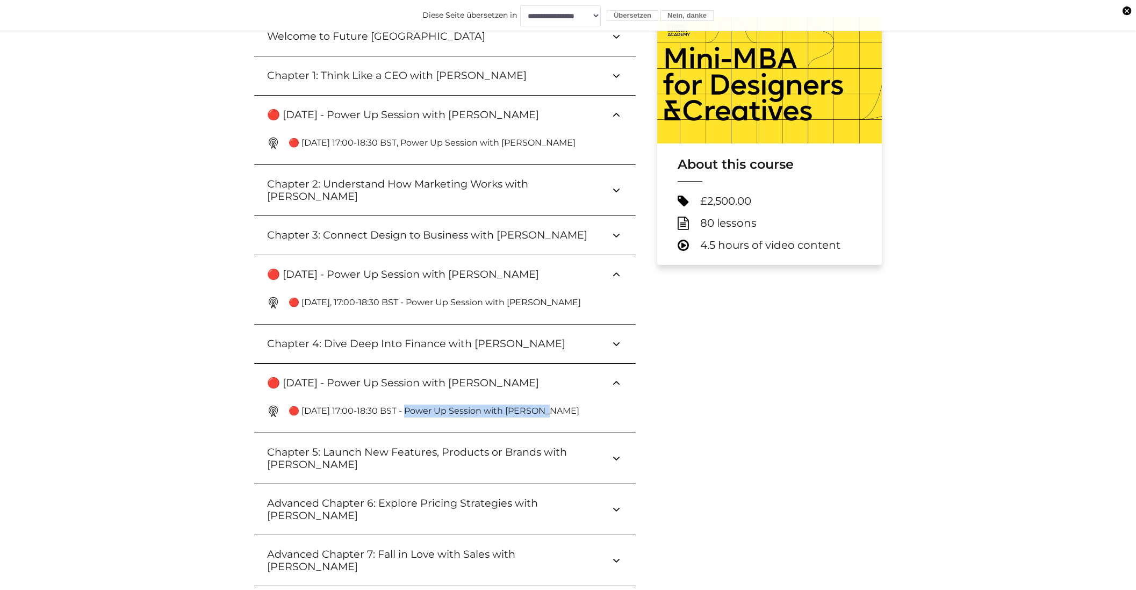
click at [399, 405] on p "🔴 [DATE] 17:00-18:30 BST - Power Up Session with [PERSON_NAME]" at bounding box center [437, 411] width 299 height 13
copy p "ower Up Session with [PERSON_NAME]"
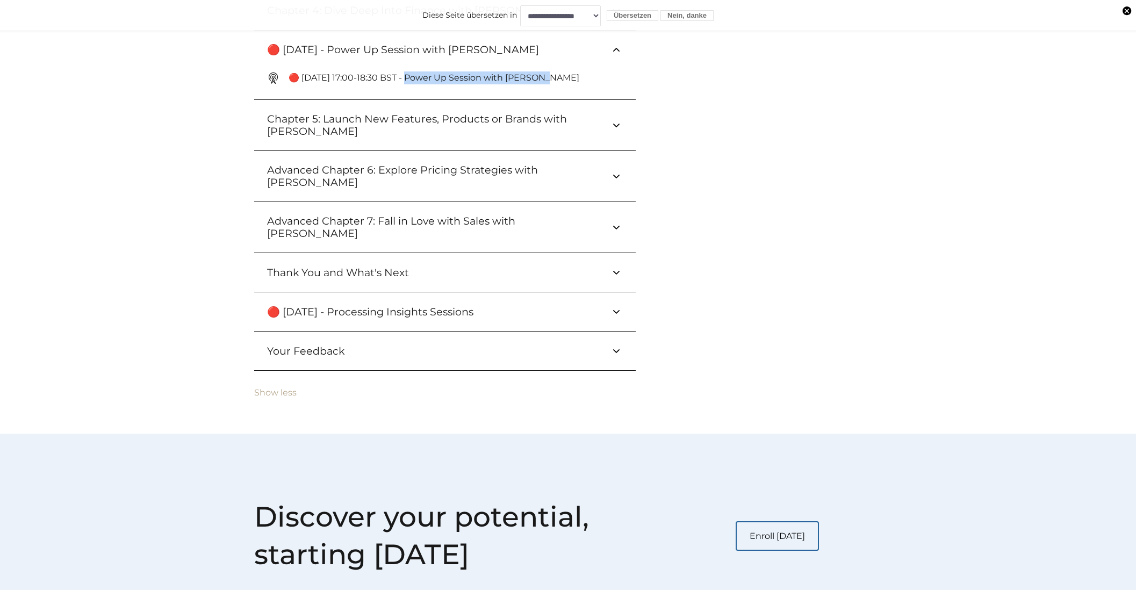
scroll to position [775, 0]
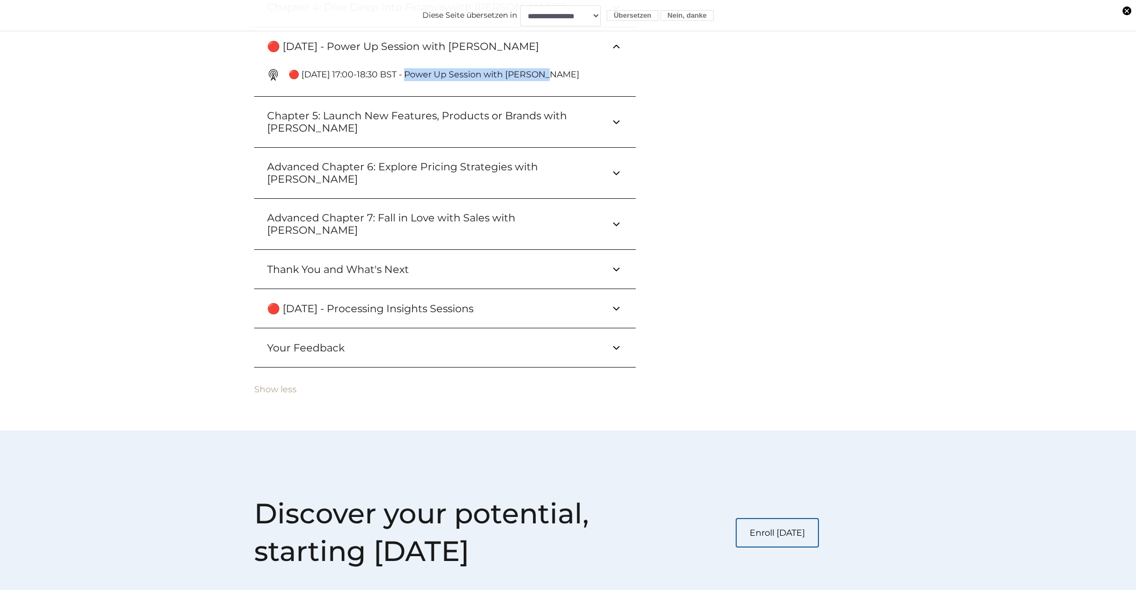
click at [461, 302] on h3 "🔴 [DATE] - Processing Insights Sessions" at bounding box center [378, 308] width 223 height 12
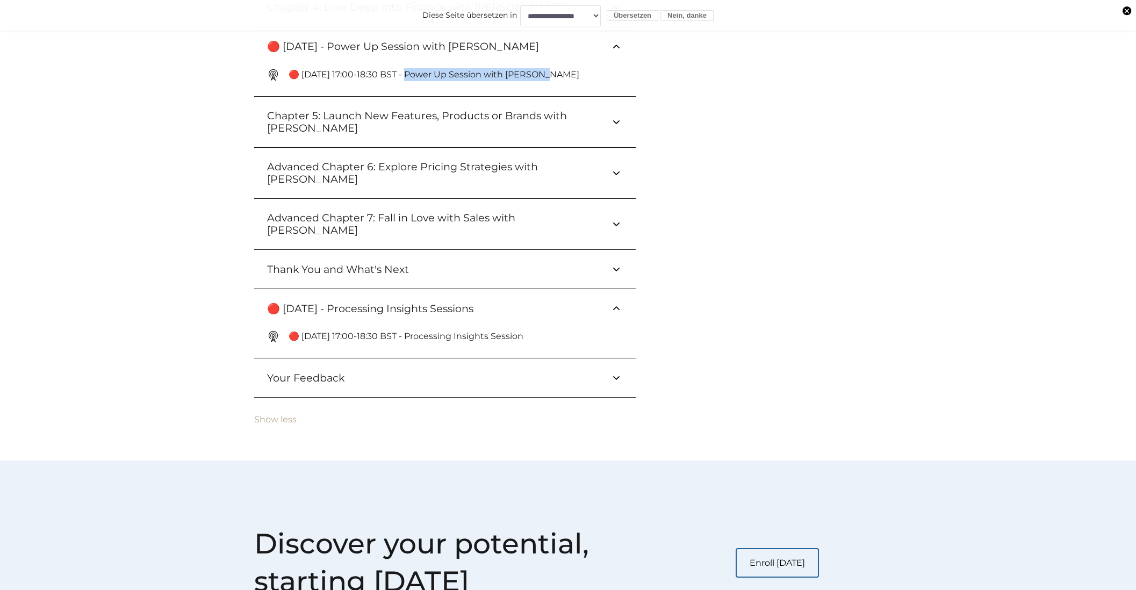
drag, startPoint x: 402, startPoint y: 313, endPoint x: 532, endPoint y: 310, distance: 130.0
click at [532, 328] on span "🔴 [DATE] 17:00-18:30 BST - Processing Insights Session" at bounding box center [445, 336] width 356 height 17
copy p "rocessing Insights Session"
click at [336, 372] on h3 "Your Feedback" at bounding box center [314, 378] width 95 height 12
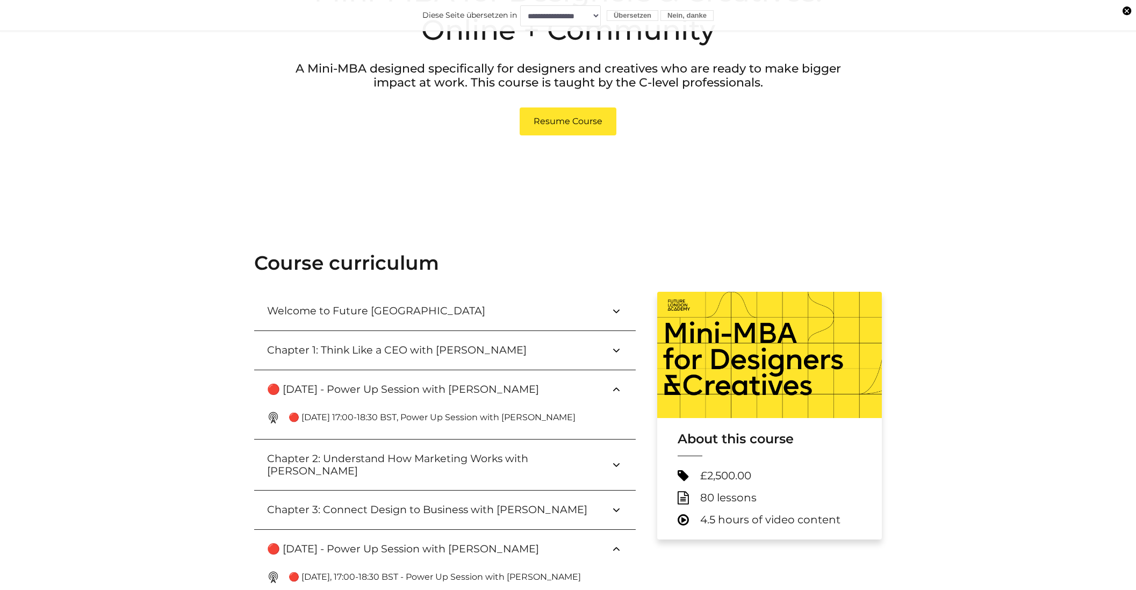
scroll to position [0, 0]
